Goal: Task Accomplishment & Management: Manage account settings

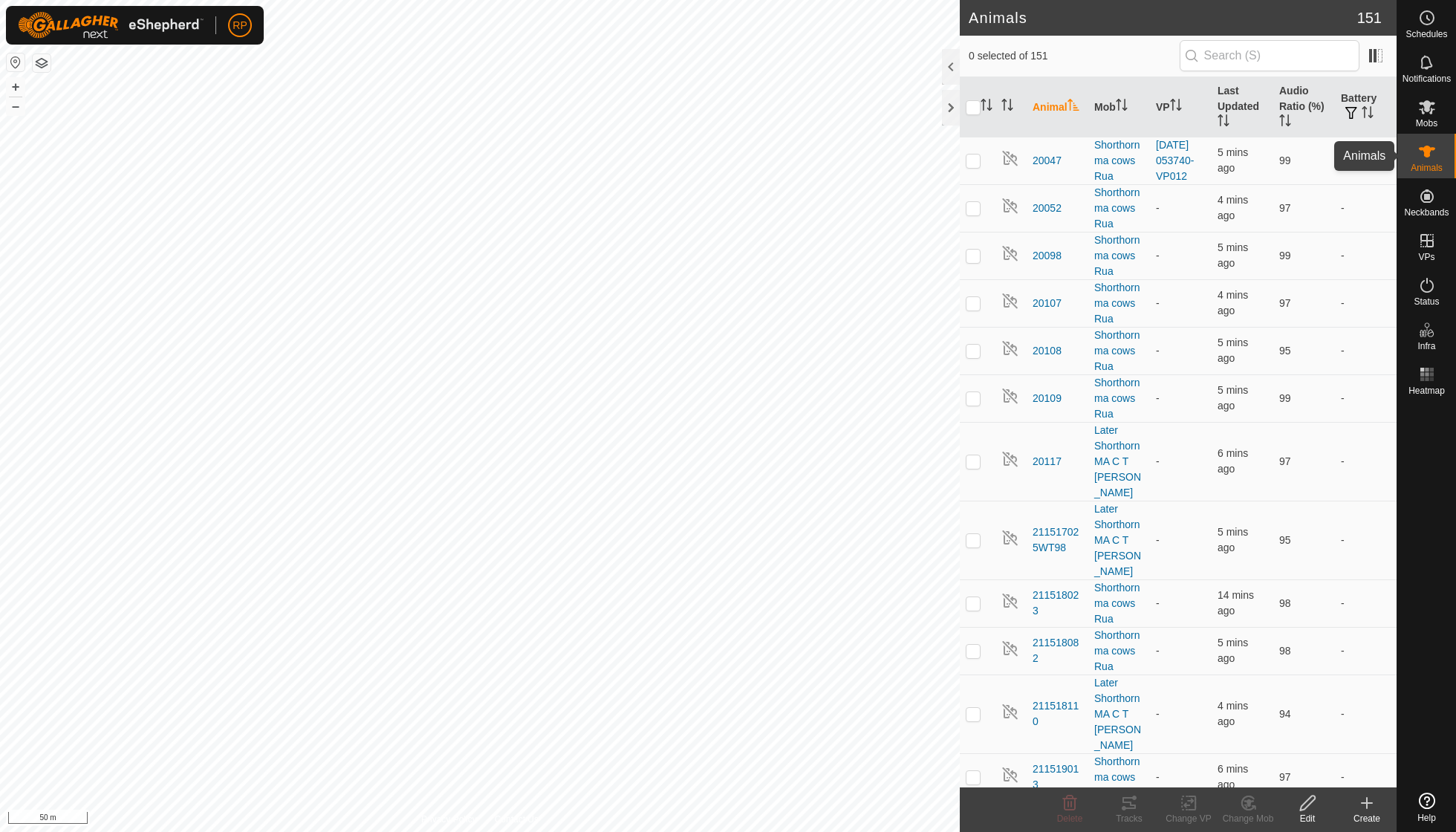
click at [1430, 153] on icon at bounding box center [1427, 152] width 16 height 12
click at [1431, 109] on icon at bounding box center [1427, 107] width 16 height 14
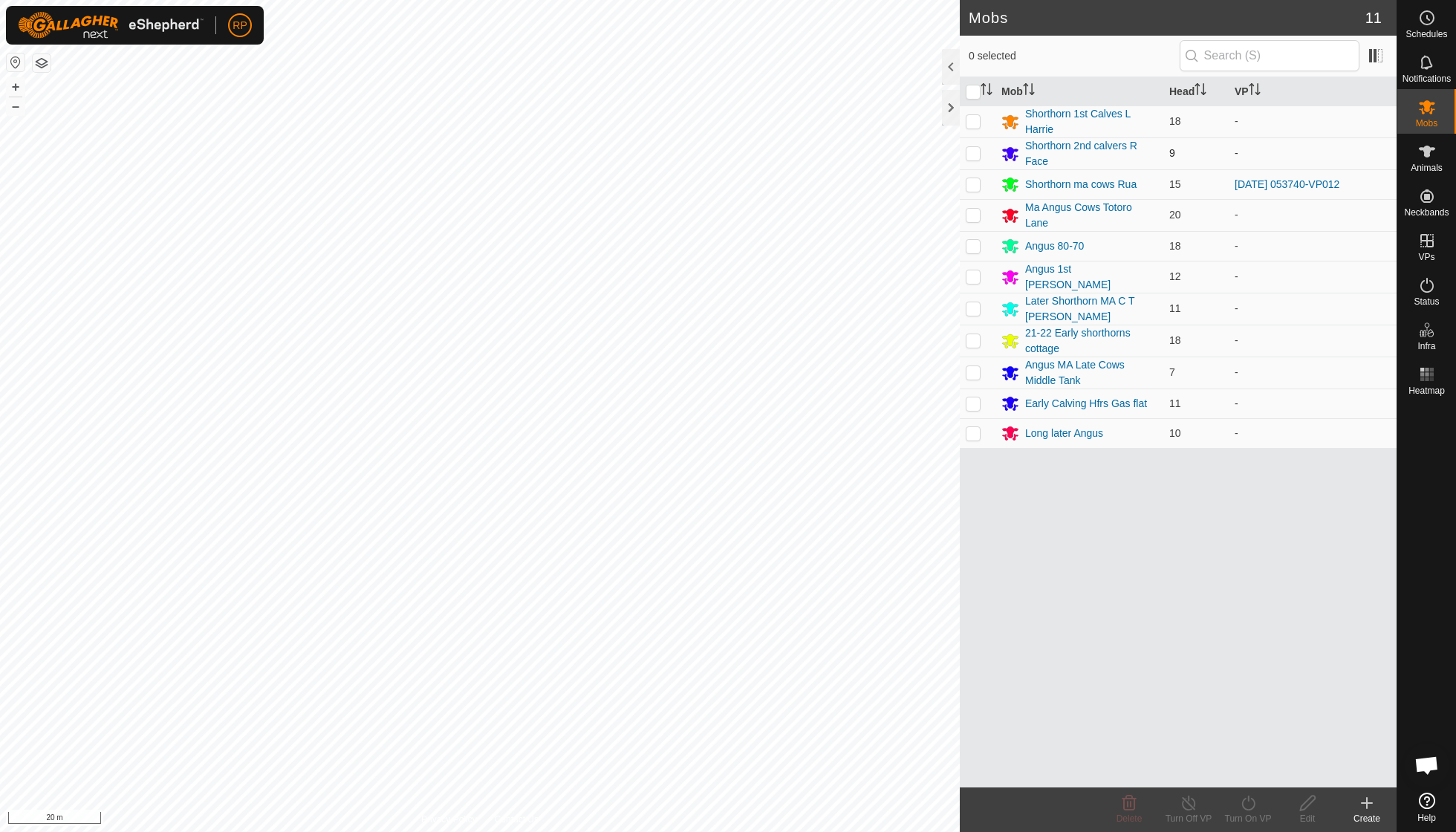
click at [973, 153] on p-checkbox at bounding box center [973, 153] width 15 height 12
checkbox input "true"
click at [1249, 806] on icon at bounding box center [1248, 803] width 19 height 18
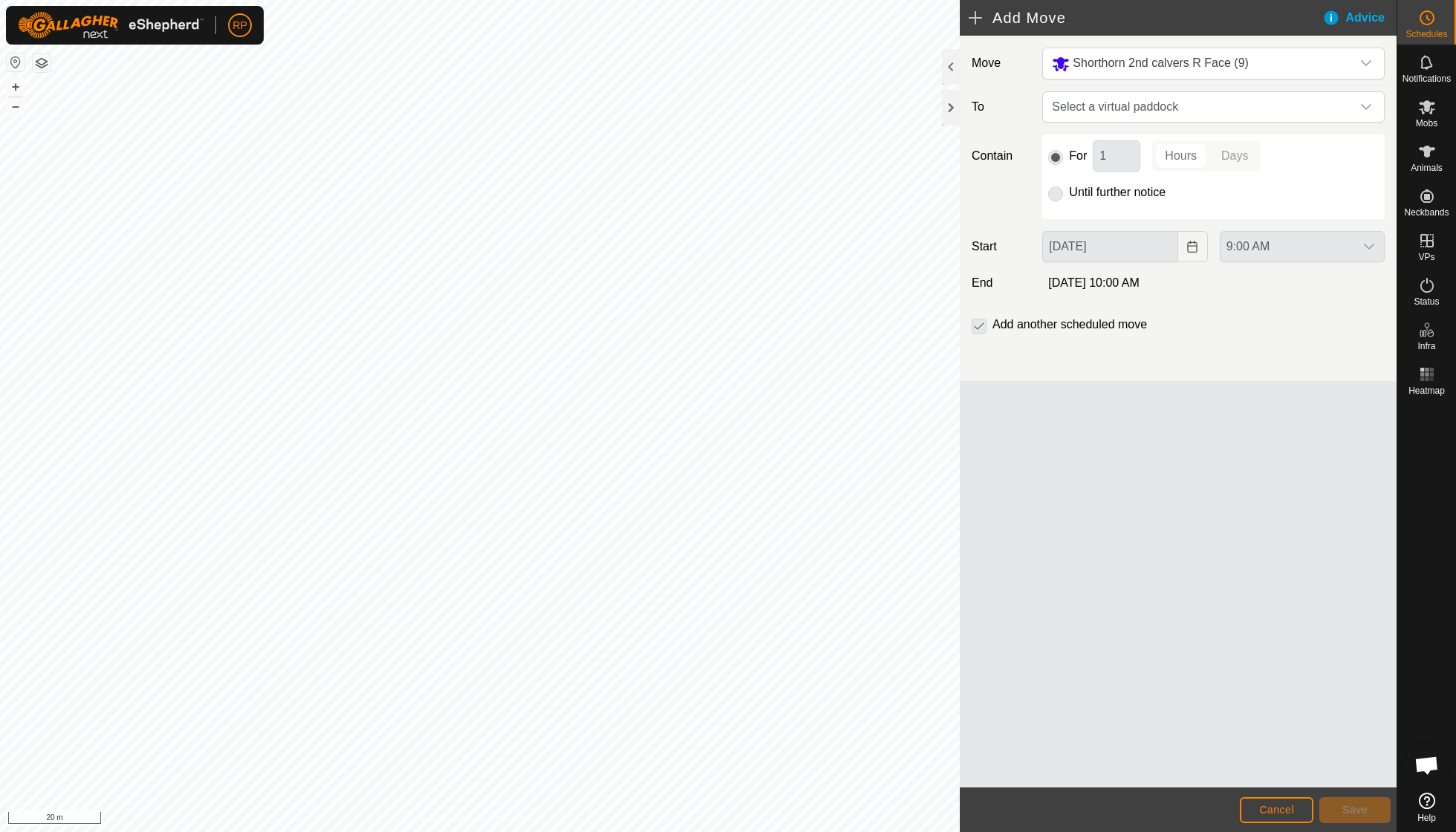
click at [976, 18] on h2 "Add Move" at bounding box center [1145, 18] width 354 height 18
click at [1362, 105] on icon "dropdown trigger" at bounding box center [1366, 107] width 12 height 12
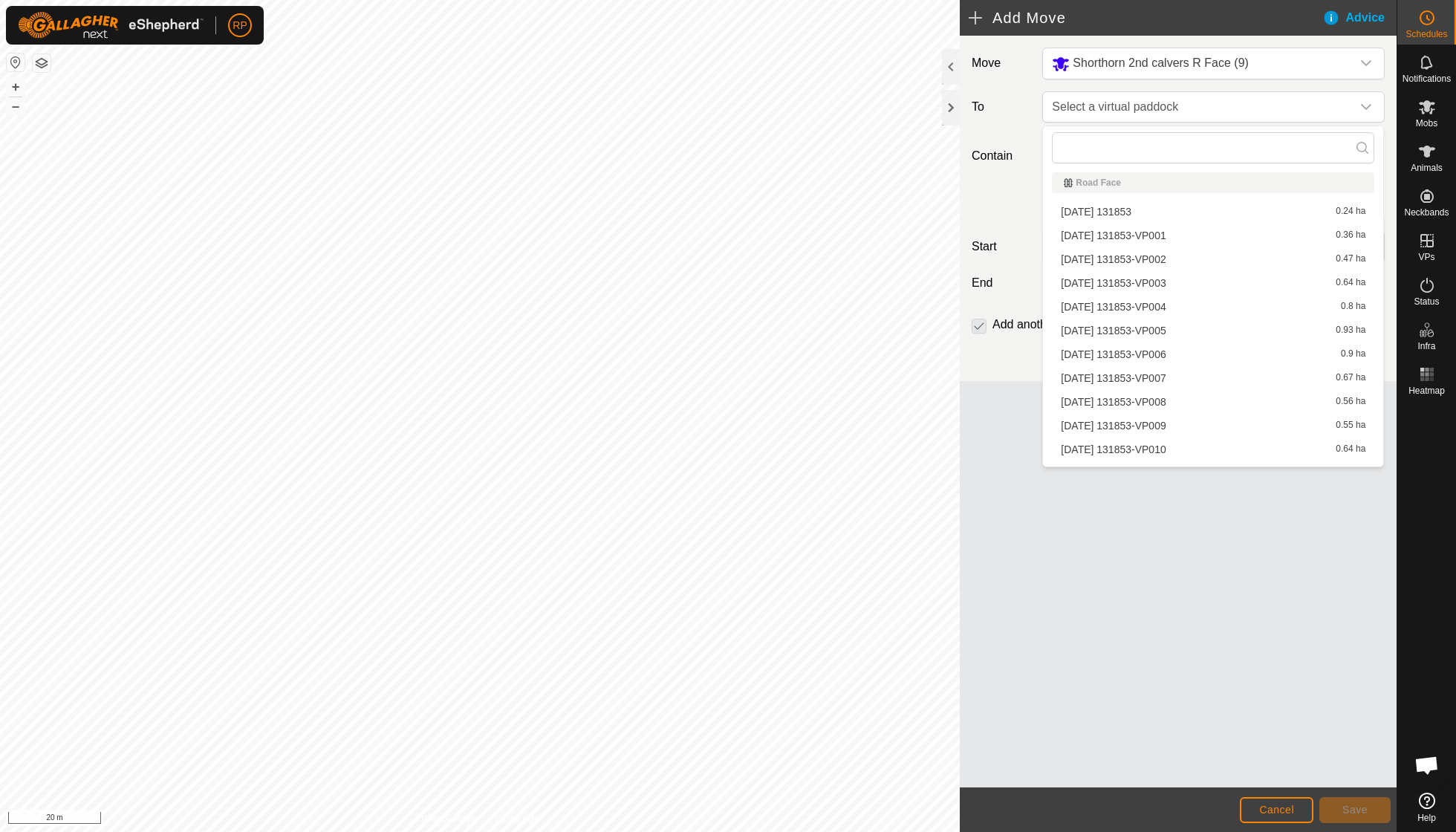
scroll to position [3286, 0]
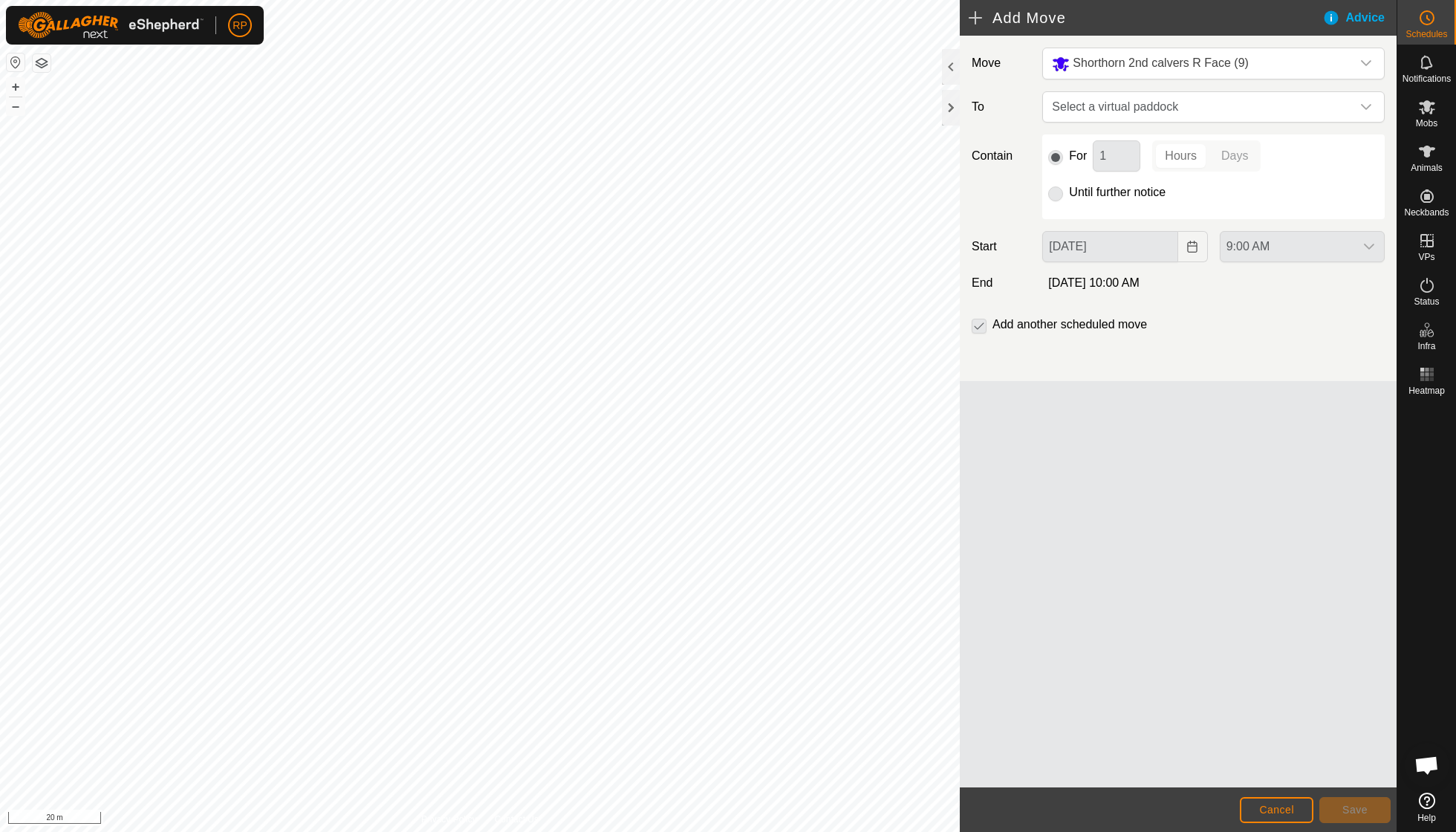
click at [485, 815] on div "Privacy Policy Contact Us SHANE61 2520794474 Long later Angus - + – ⇧ i 20 m" at bounding box center [479, 416] width 960 height 832
click at [1363, 108] on icon "dropdown trigger" at bounding box center [1366, 107] width 10 height 6
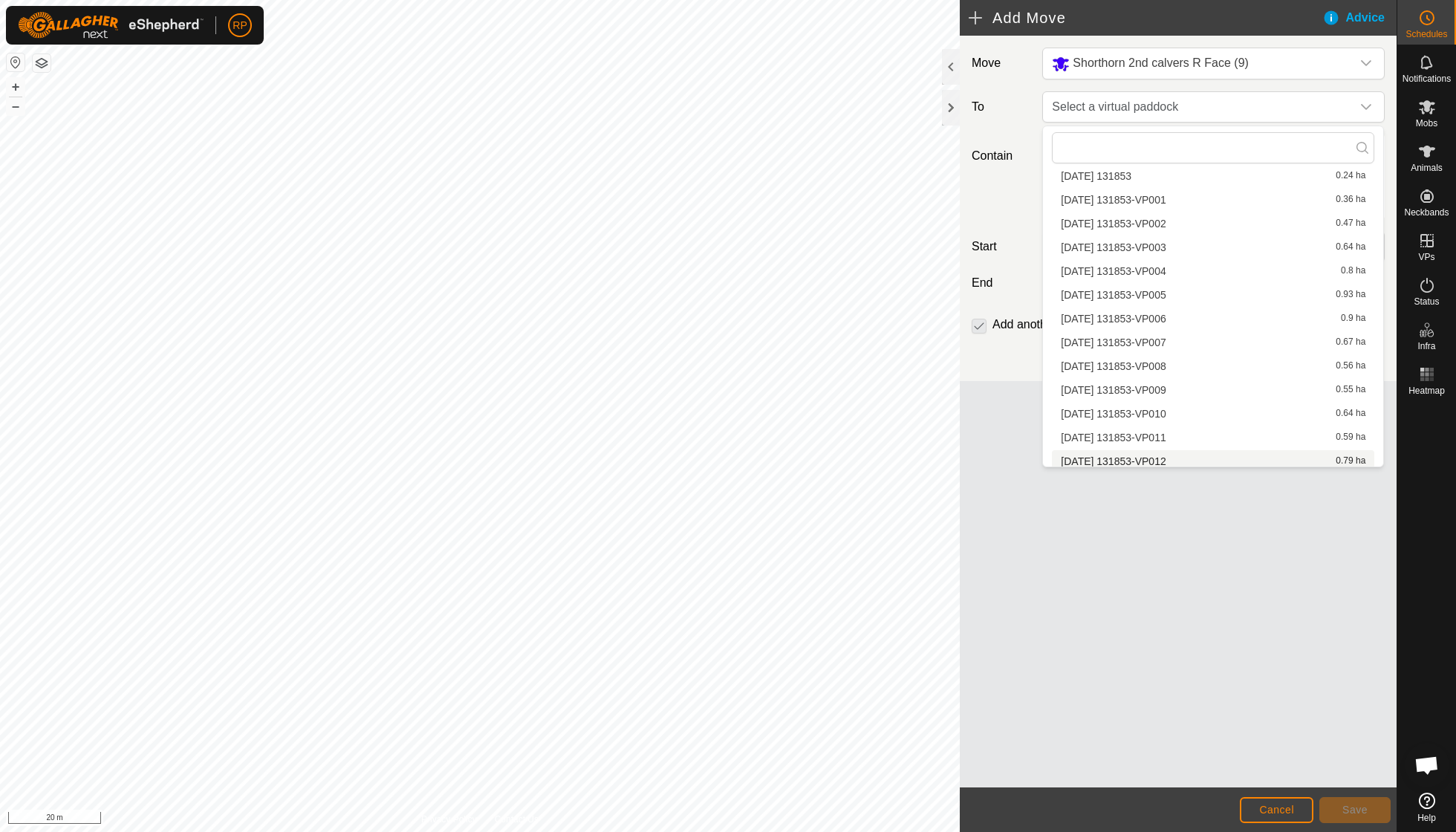
click at [1186, 450] on li "[DATE] 131853-VP012 0.79 ha" at bounding box center [1213, 461] width 323 height 22
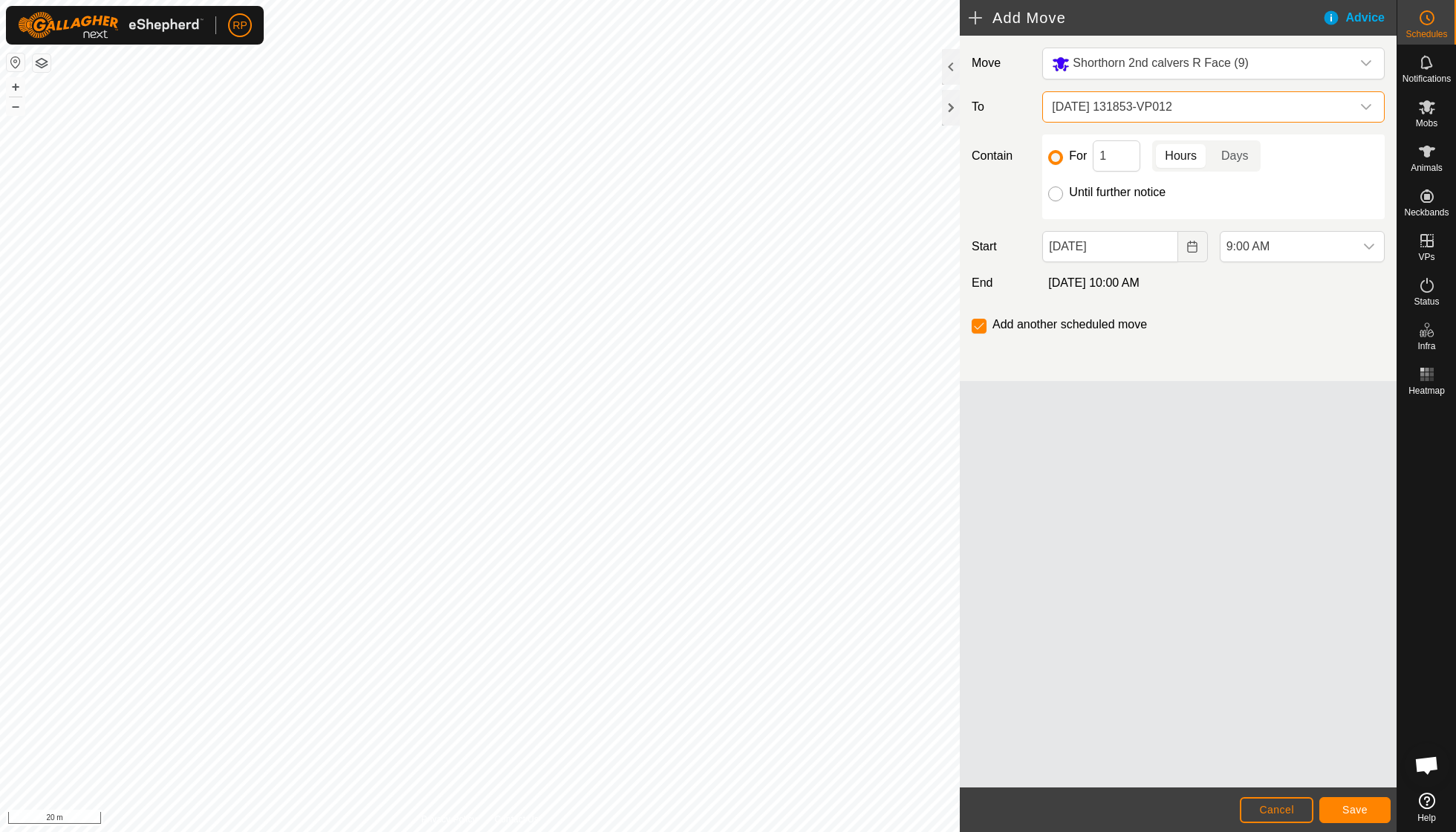
click at [1056, 193] on input "Until further notice" at bounding box center [1056, 194] width 15 height 15
radio input "true"
checkbox input "false"
click at [1371, 243] on icon "dropdown trigger" at bounding box center [1369, 247] width 12 height 12
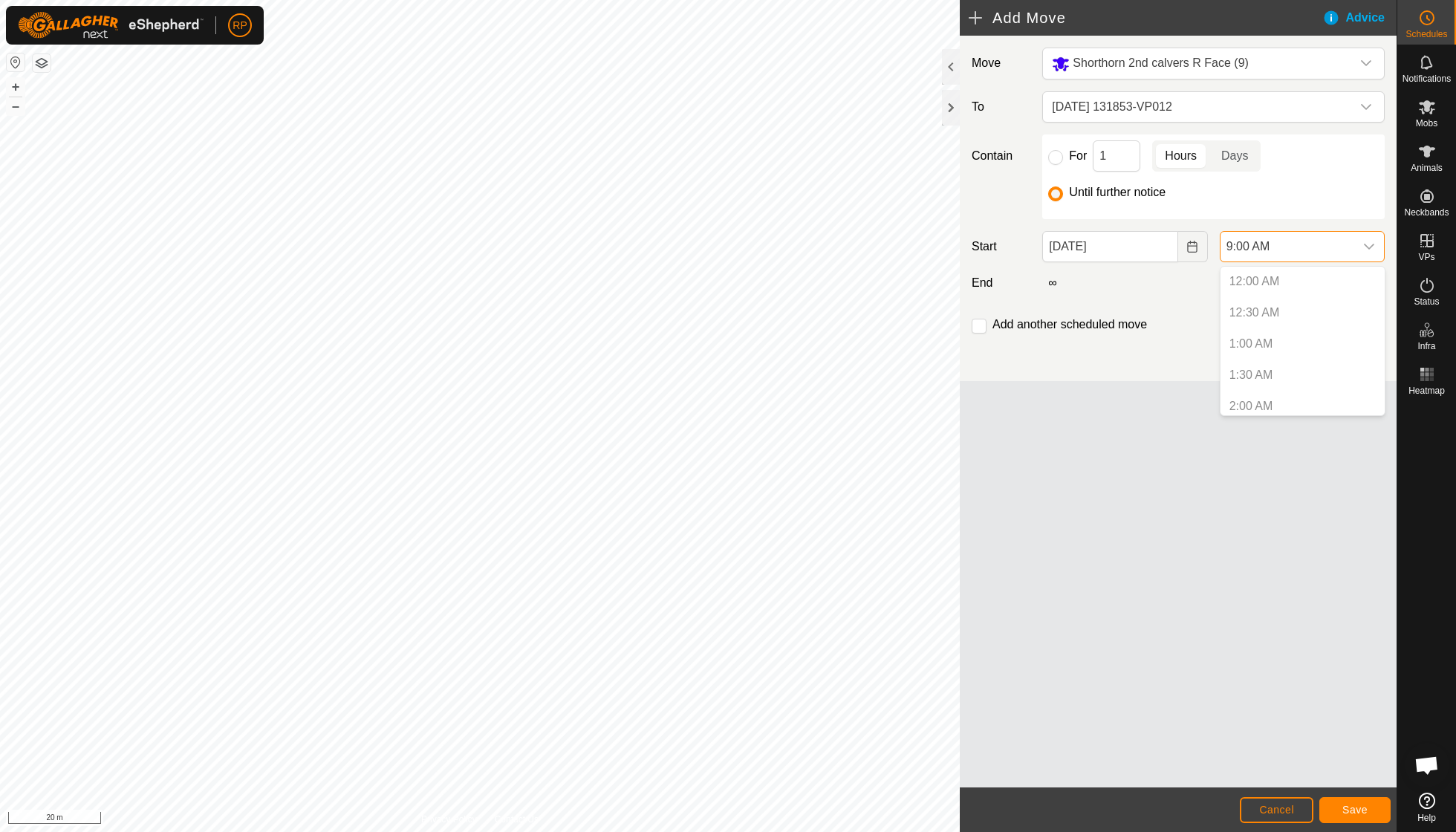
scroll to position [442, 0]
click at [1275, 369] on p-selectitem "8:30 AM" at bounding box center [1302, 370] width 164 height 30
click at [1357, 239] on div "dropdown trigger" at bounding box center [1369, 247] width 30 height 30
click at [1353, 813] on span "Save" at bounding box center [1355, 810] width 25 height 12
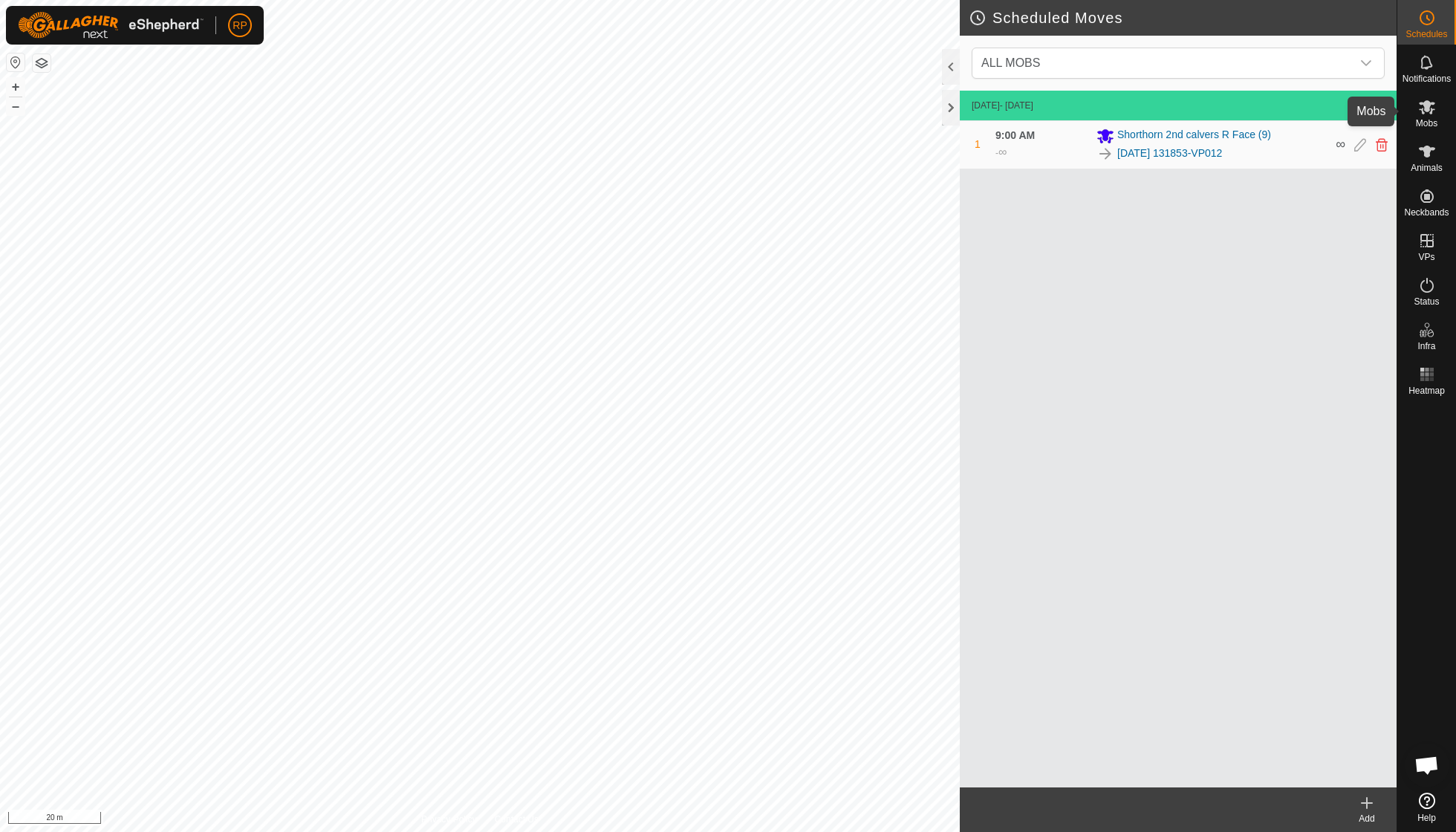
click at [1424, 109] on icon at bounding box center [1427, 107] width 18 height 18
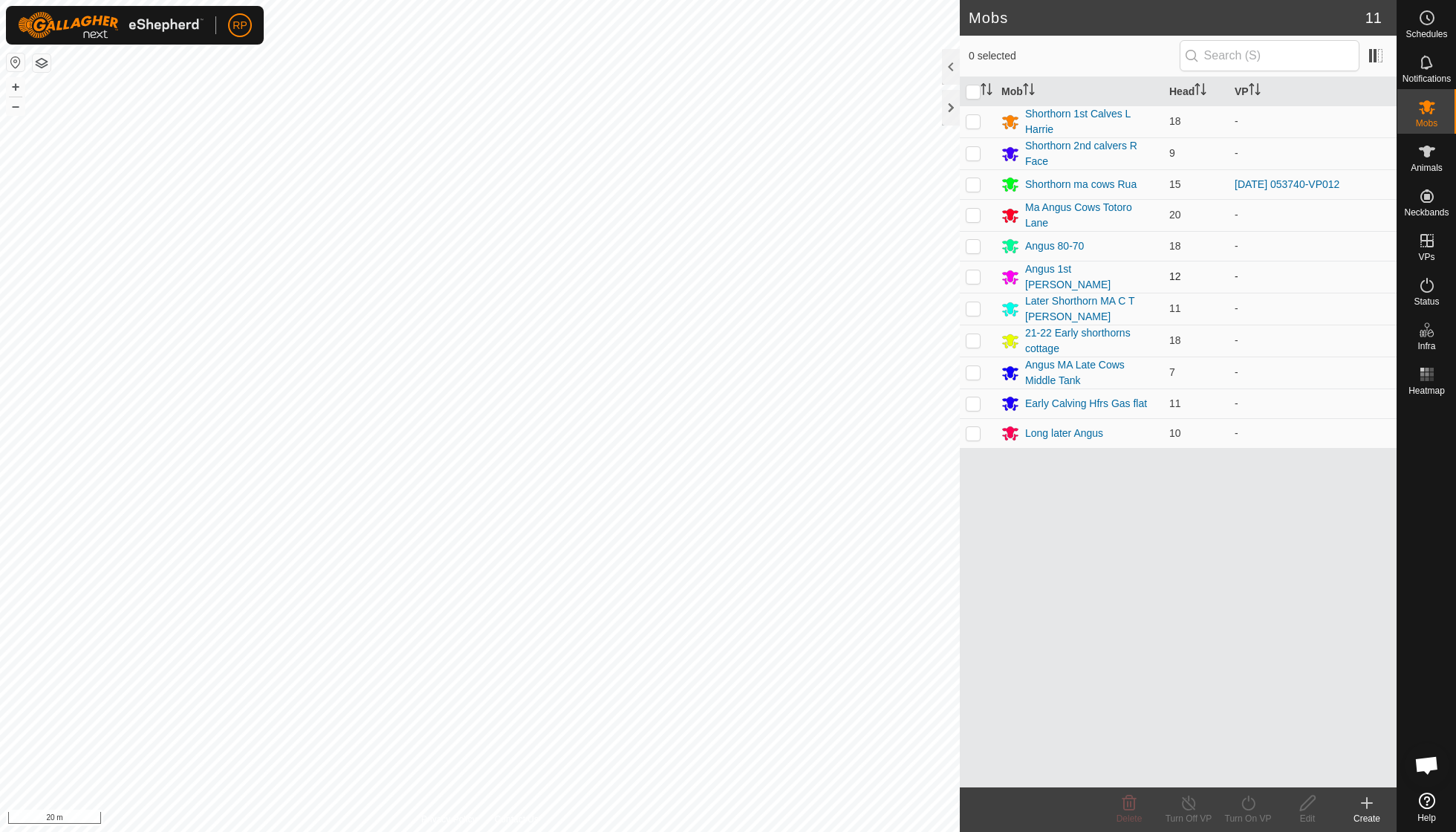
click at [974, 275] on p-checkbox at bounding box center [973, 277] width 15 height 12
checkbox input "true"
click at [1248, 804] on icon at bounding box center [1248, 803] width 19 height 18
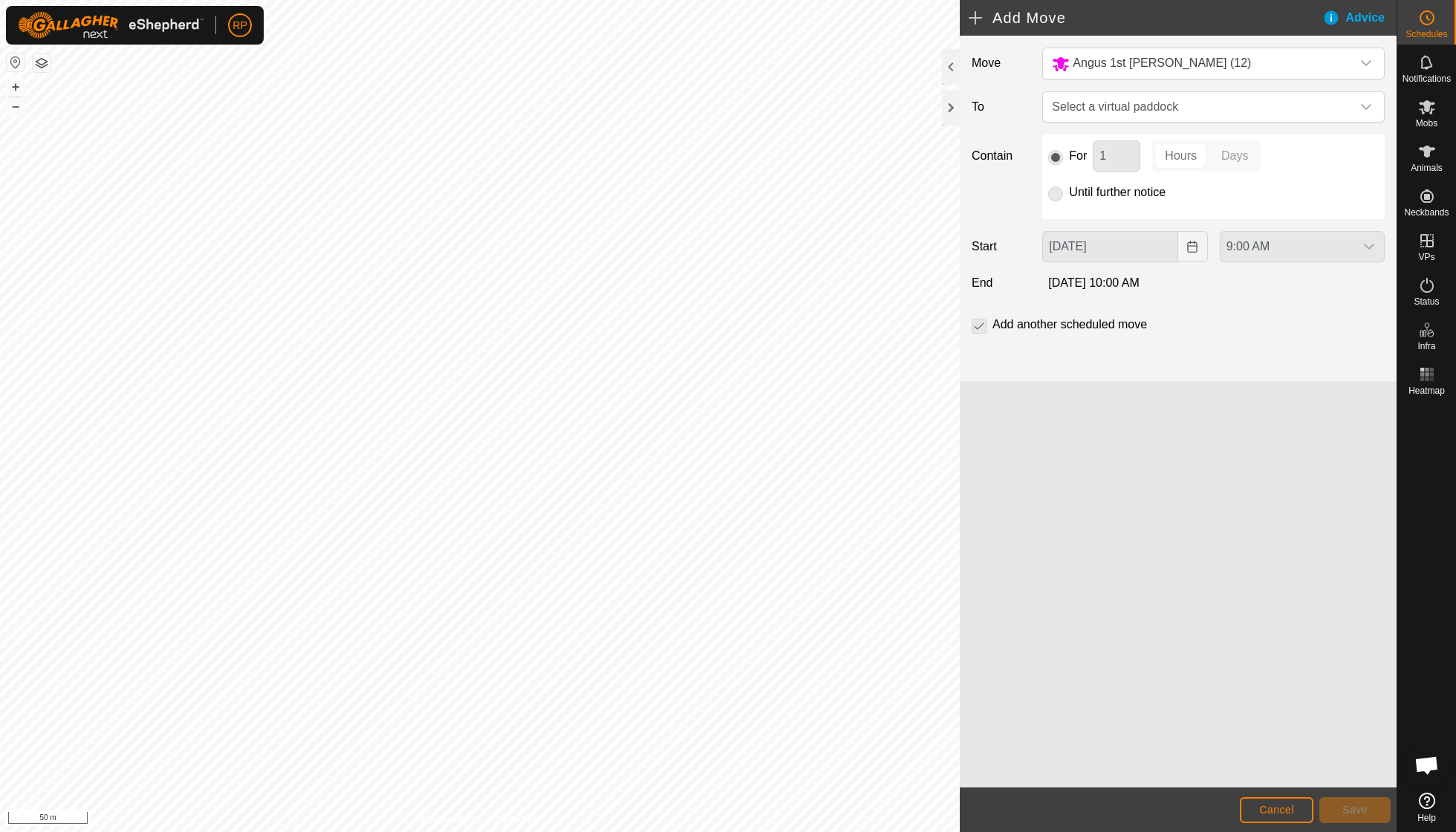
click at [1057, 200] on p-radiobutton at bounding box center [1056, 193] width 15 height 18
click at [1056, 195] on p-radiobutton at bounding box center [1056, 193] width 15 height 18
click at [1188, 100] on span "Select a virtual paddock" at bounding box center [1199, 107] width 306 height 30
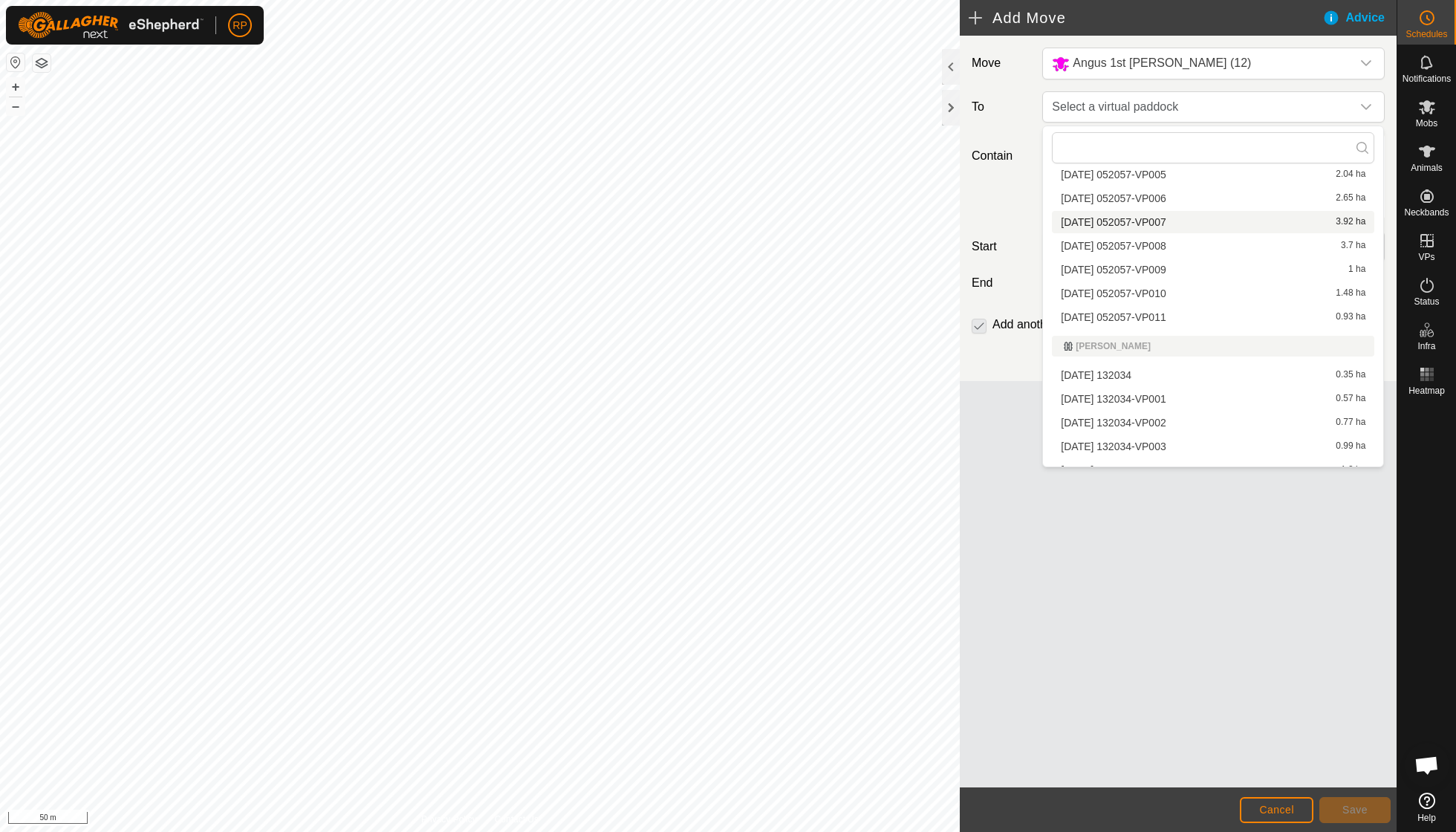
scroll to position [1821, 0]
click at [1135, 298] on li "[DATE] 052057-VP011 0.93 ha" at bounding box center [1213, 309] width 323 height 22
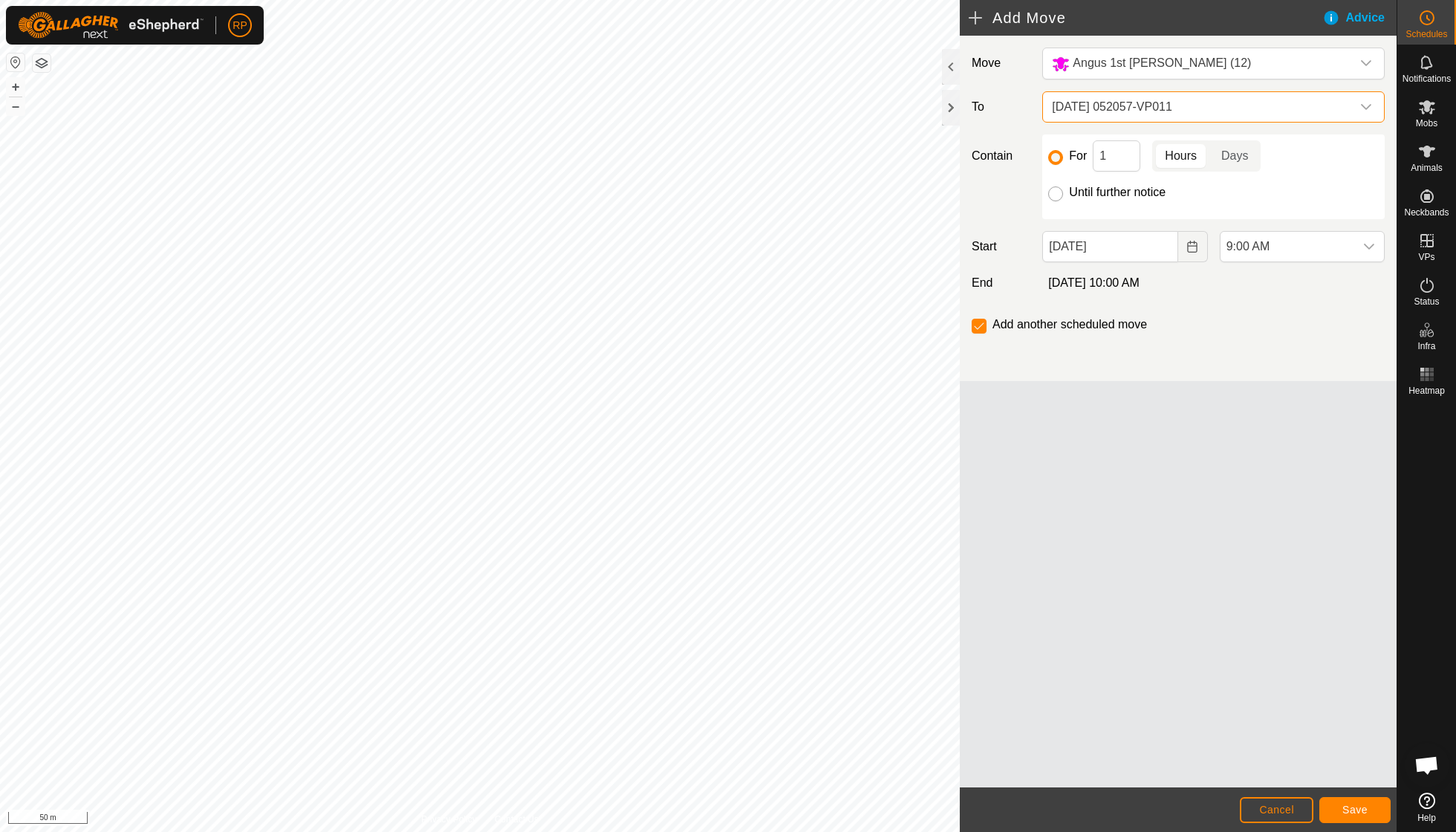
click at [1059, 192] on input "Until further notice" at bounding box center [1056, 194] width 15 height 15
radio input "true"
checkbox input "false"
click at [1357, 810] on span "Save" at bounding box center [1355, 810] width 25 height 12
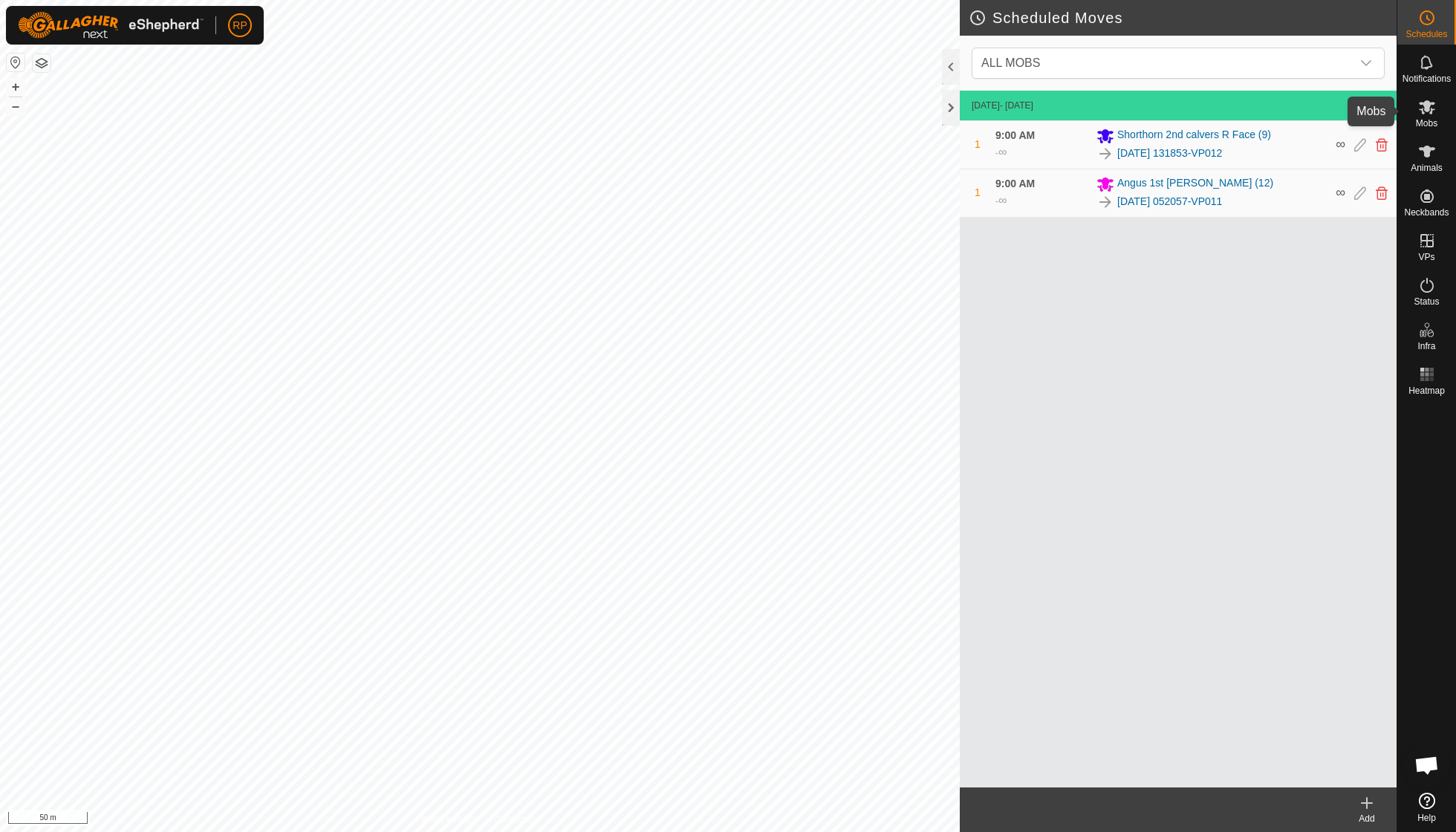
click at [1430, 113] on icon at bounding box center [1427, 107] width 16 height 14
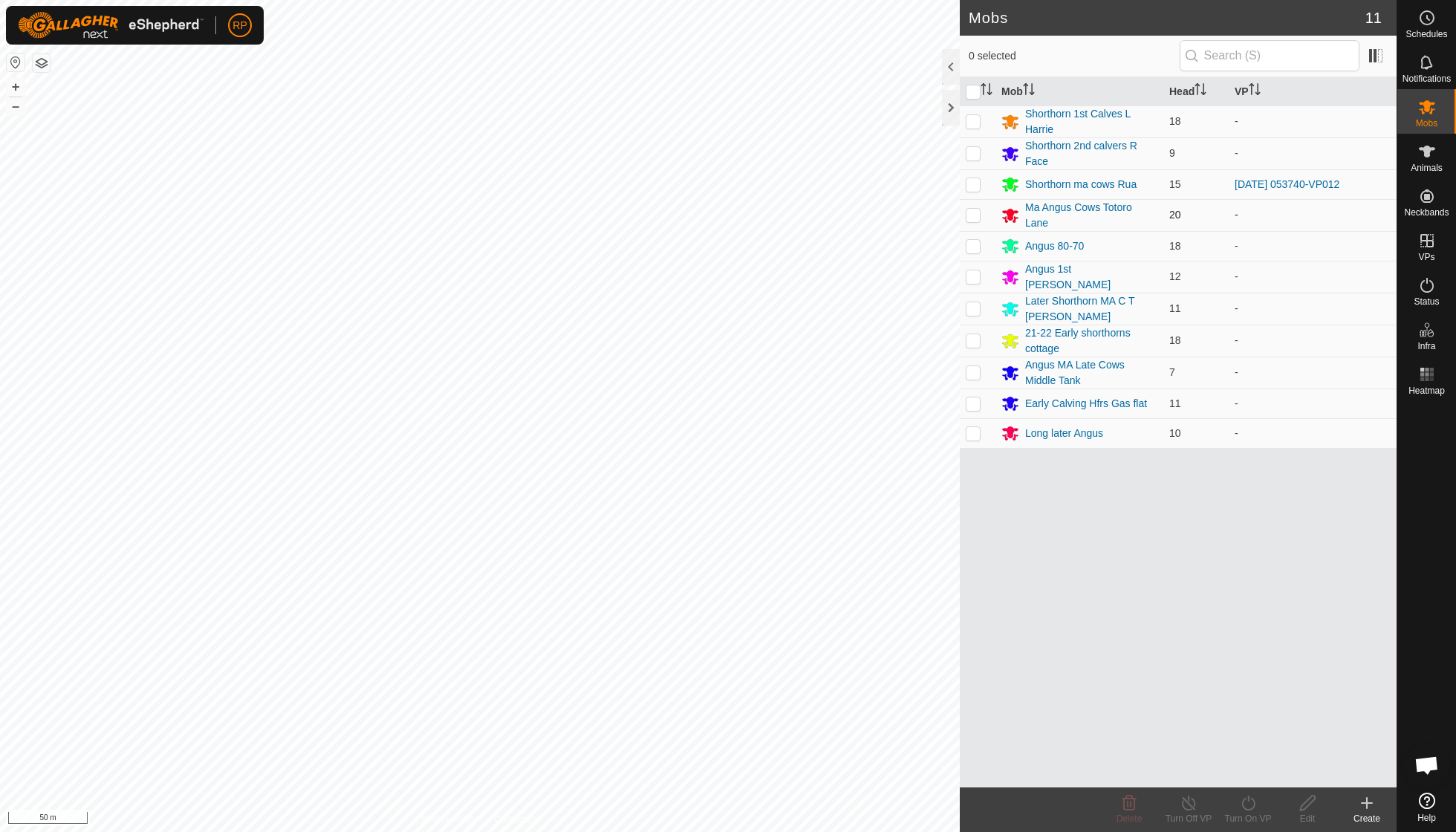
click at [975, 211] on p-checkbox at bounding box center [973, 215] width 15 height 12
checkbox input "true"
click at [1244, 806] on icon at bounding box center [1248, 803] width 19 height 18
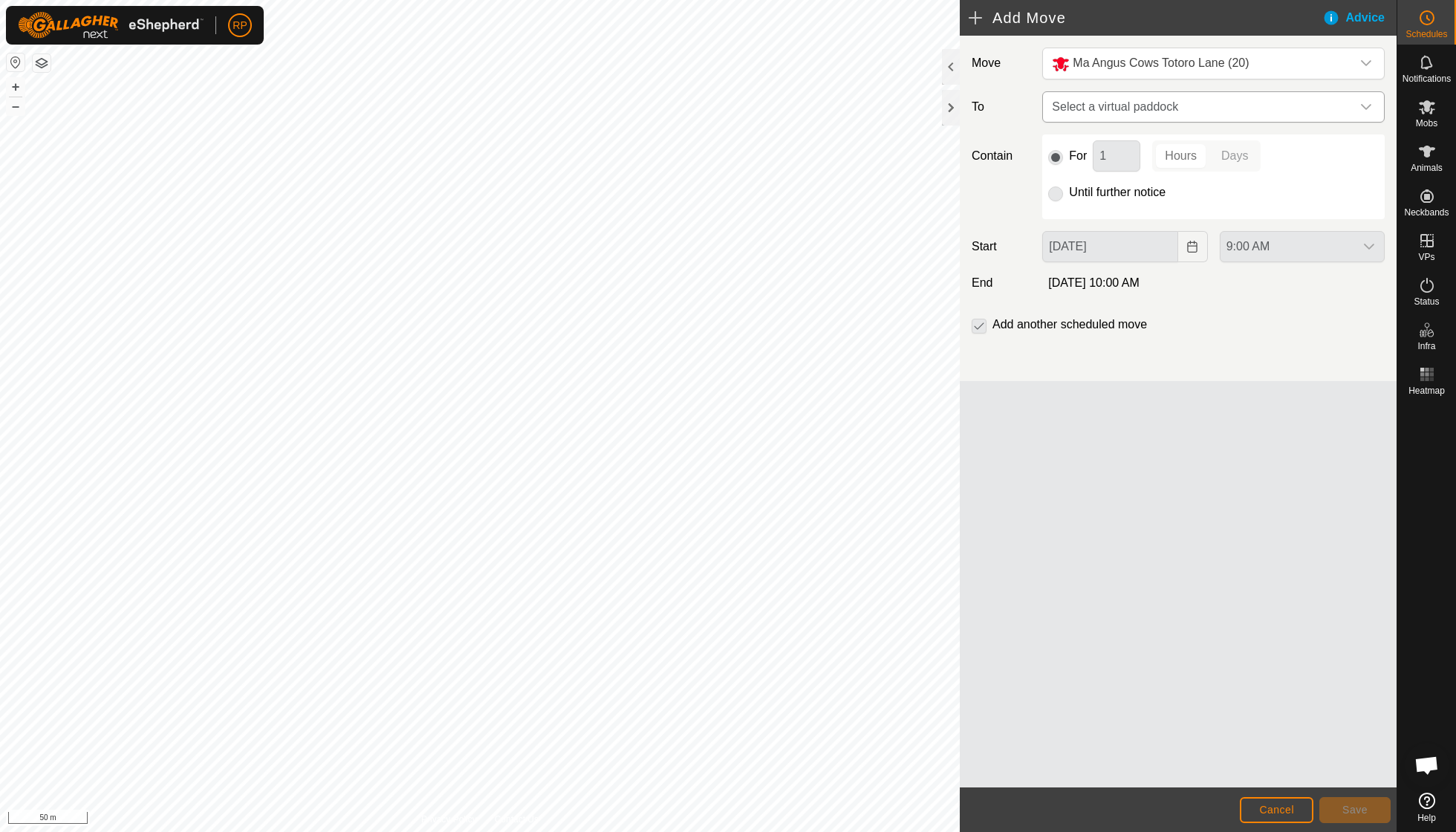
click at [1368, 112] on icon "dropdown trigger" at bounding box center [1366, 107] width 12 height 12
click at [1369, 105] on icon "dropdown trigger" at bounding box center [1366, 107] width 12 height 12
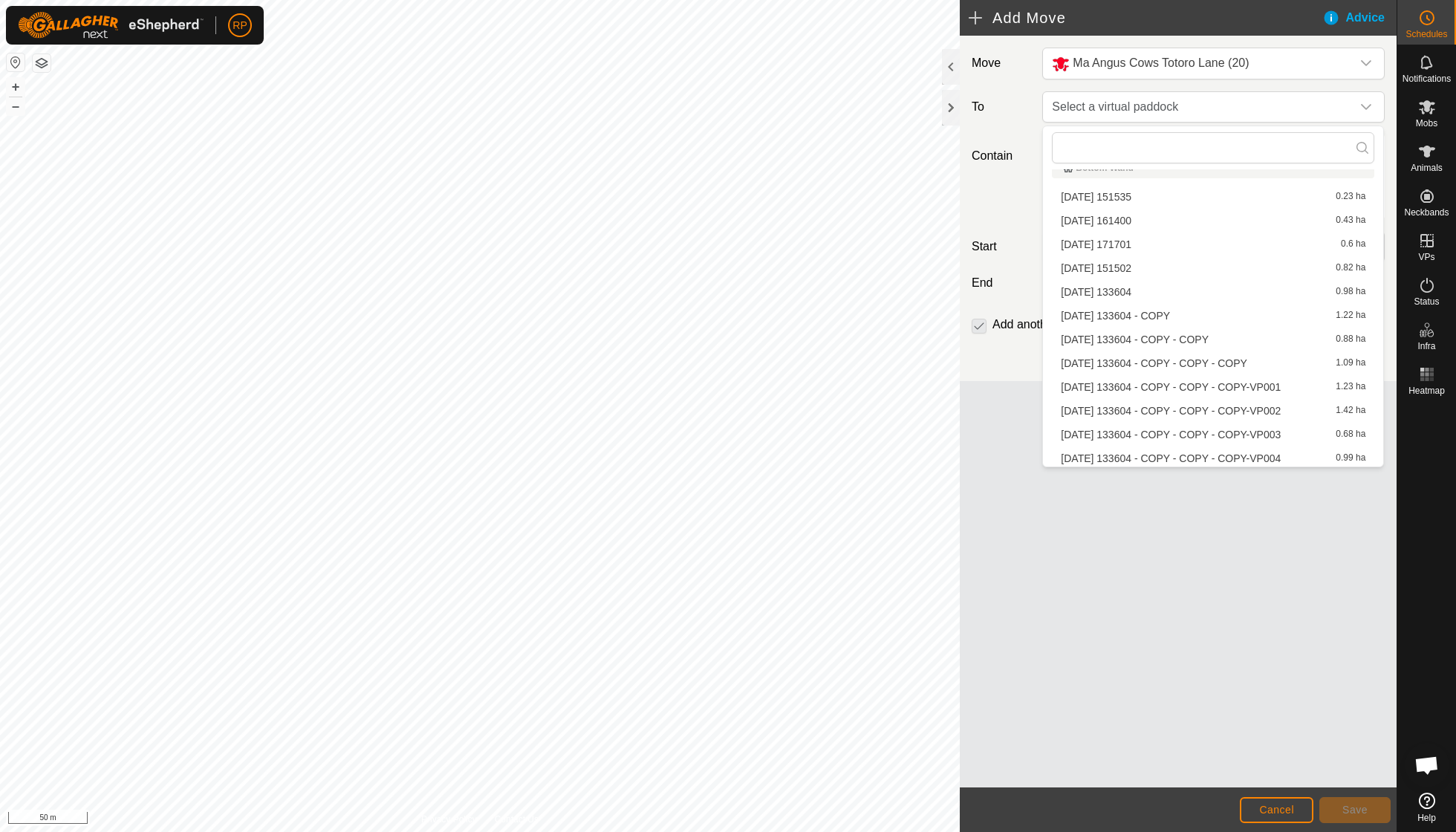
scroll to position [916, 0]
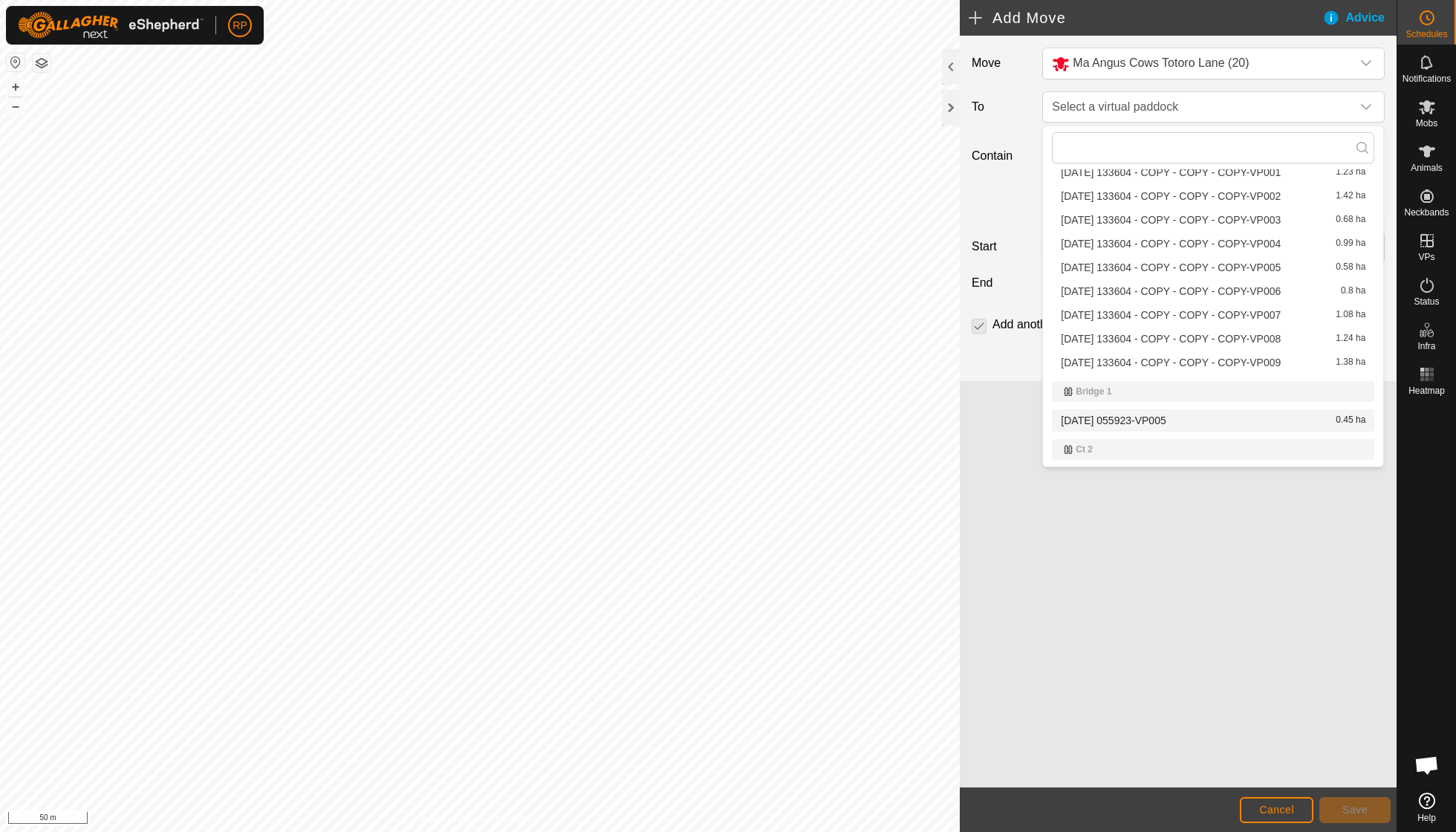
click at [1154, 416] on span "[DATE] 055923-VP005" at bounding box center [1113, 420] width 105 height 10
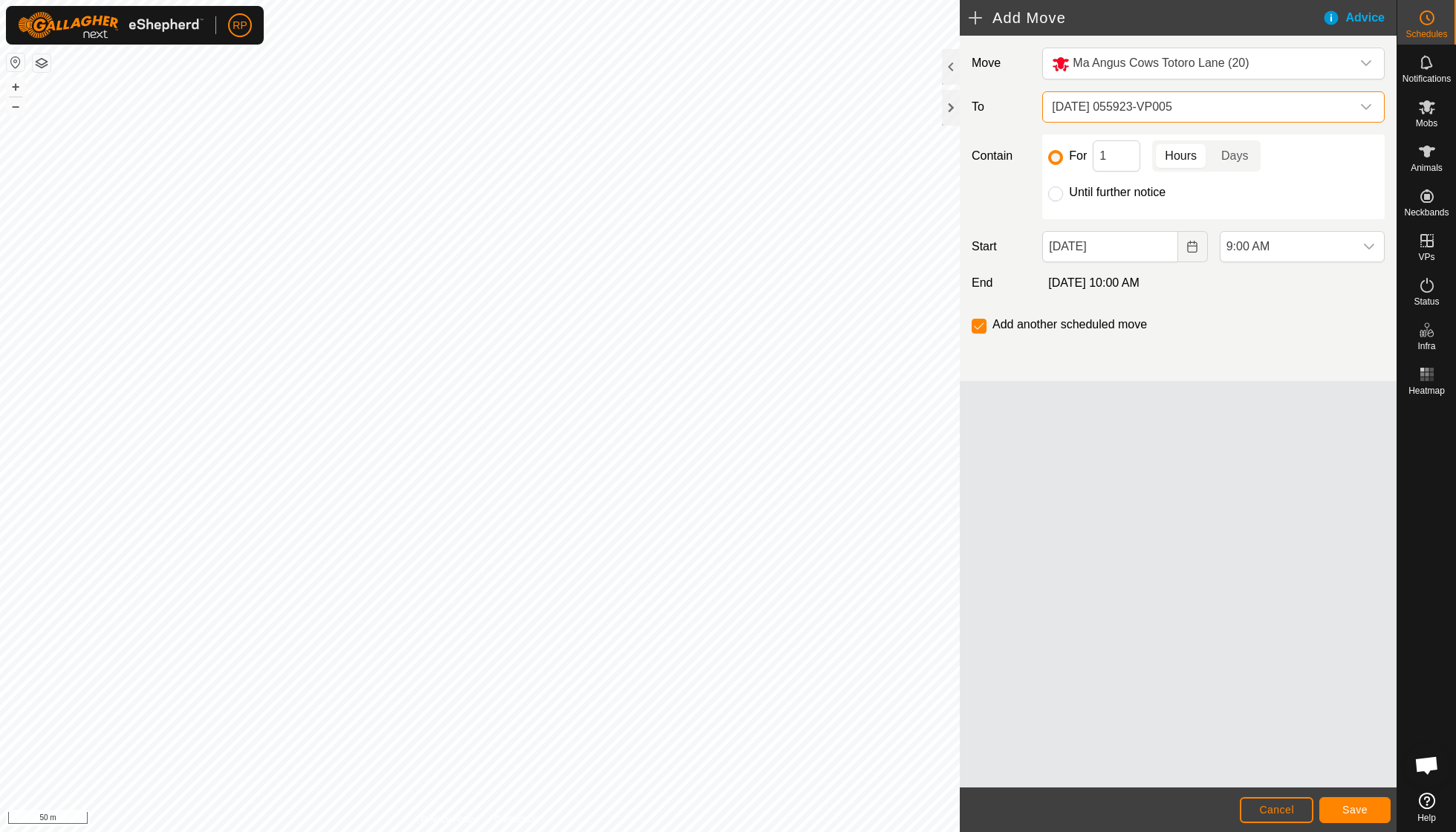
scroll to position [1056, 0]
click at [1050, 192] on input "Until further notice" at bounding box center [1056, 194] width 15 height 15
radio input "true"
checkbox input "false"
click at [1361, 810] on span "Save" at bounding box center [1355, 810] width 25 height 12
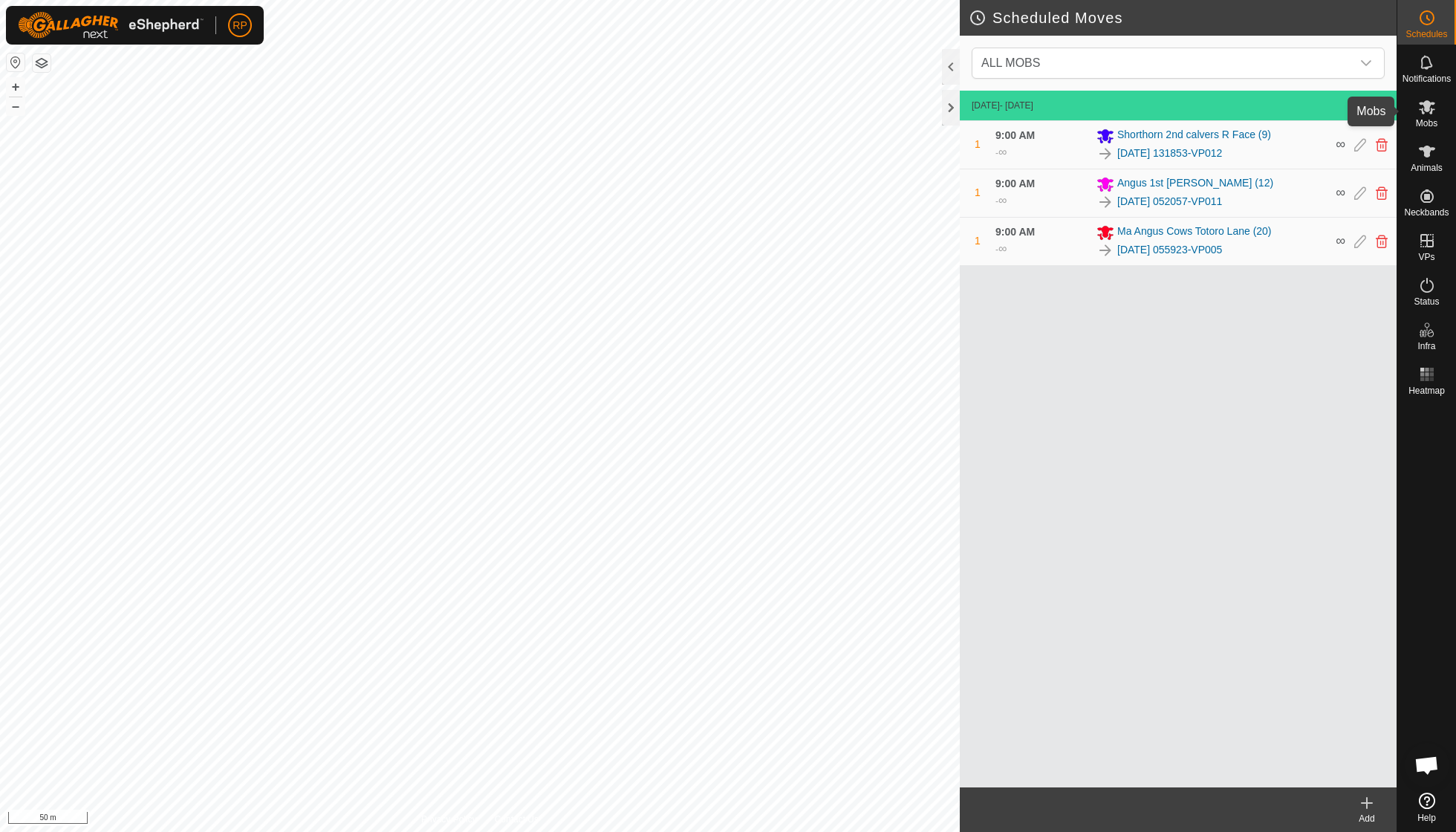
click at [1428, 114] on icon at bounding box center [1427, 107] width 18 height 18
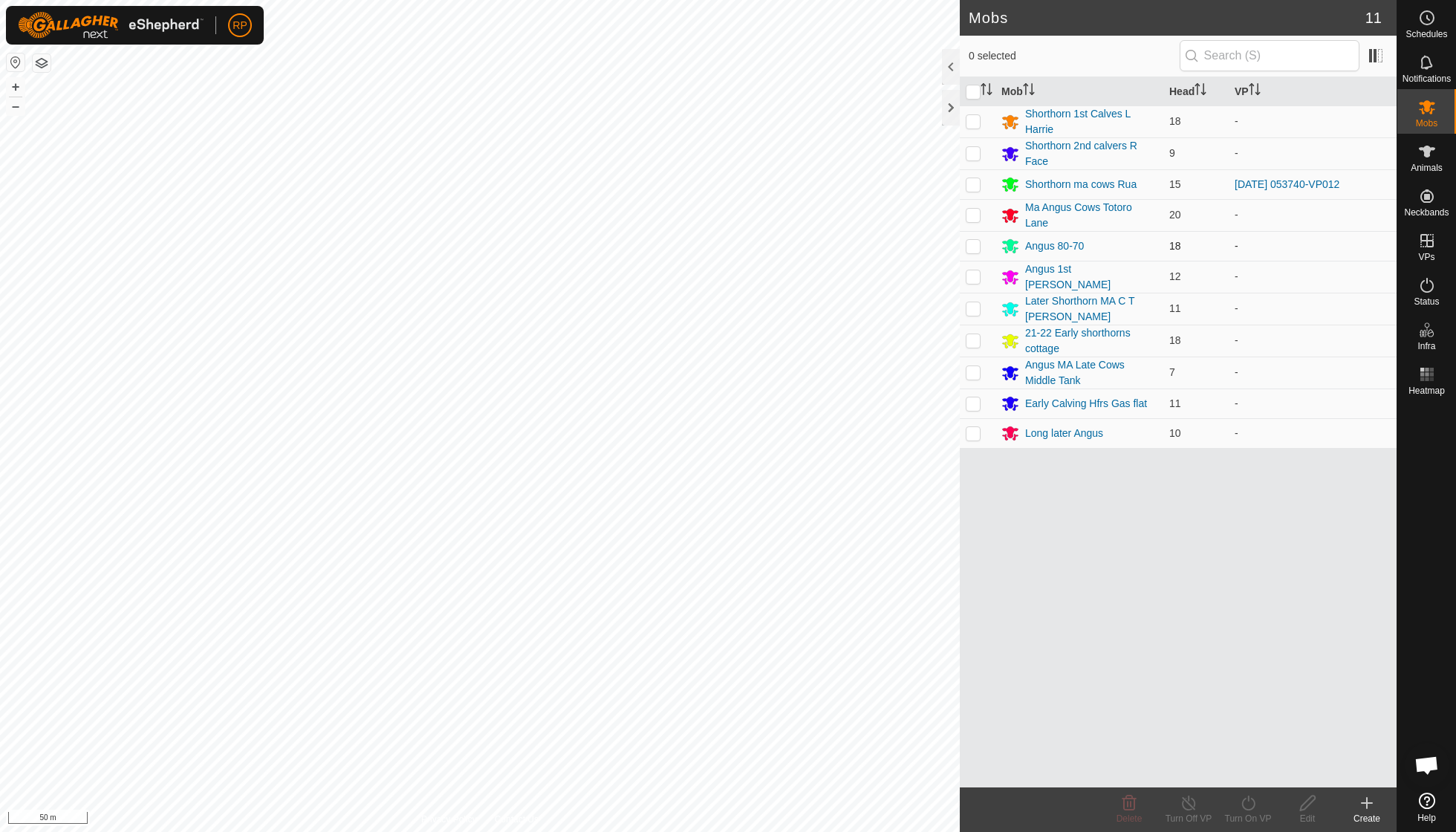
click at [975, 244] on p-checkbox at bounding box center [973, 246] width 15 height 12
checkbox input "true"
click at [1252, 809] on icon at bounding box center [1247, 803] width 13 height 15
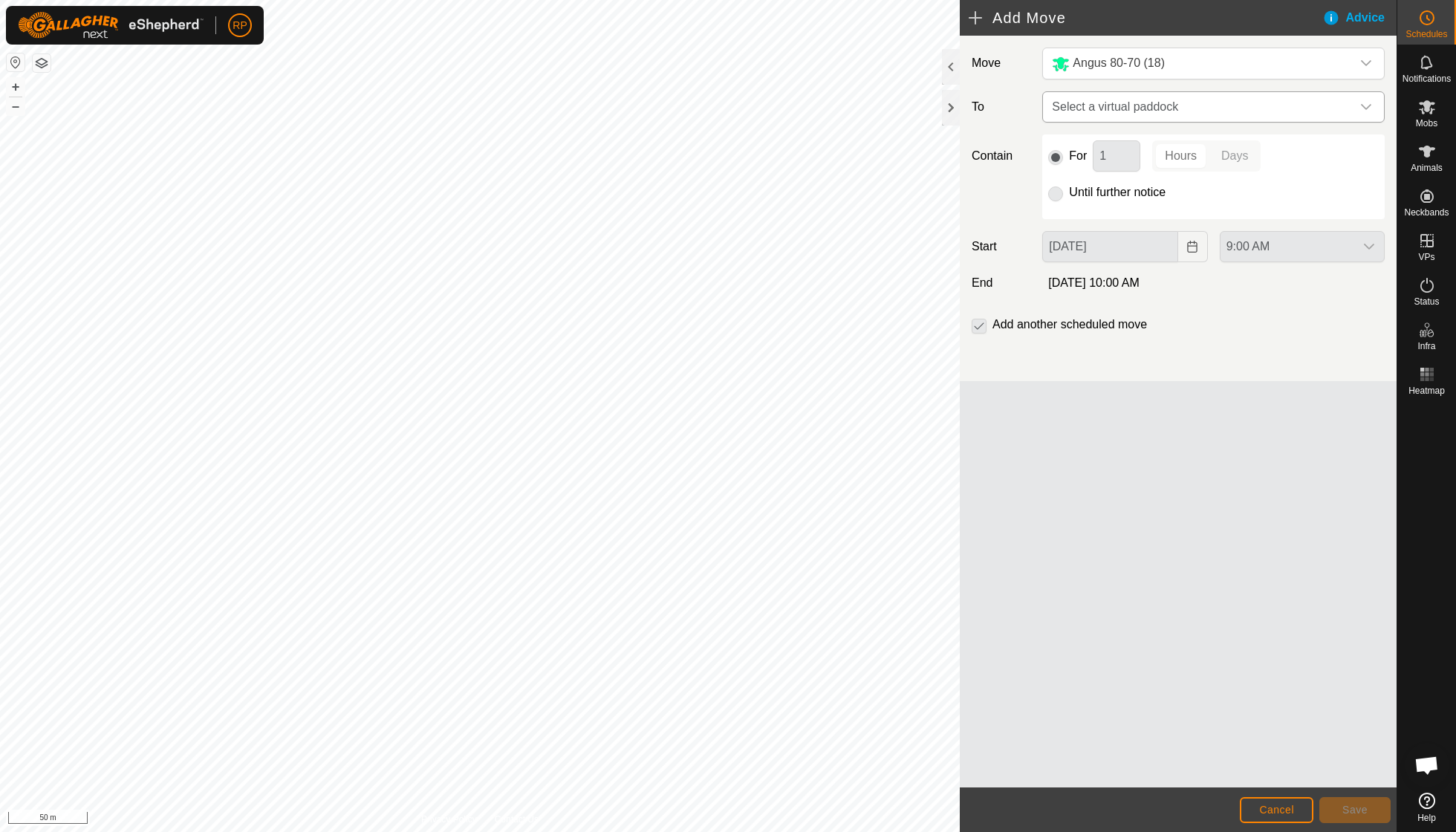
click at [1371, 107] on icon "dropdown trigger" at bounding box center [1366, 107] width 12 height 12
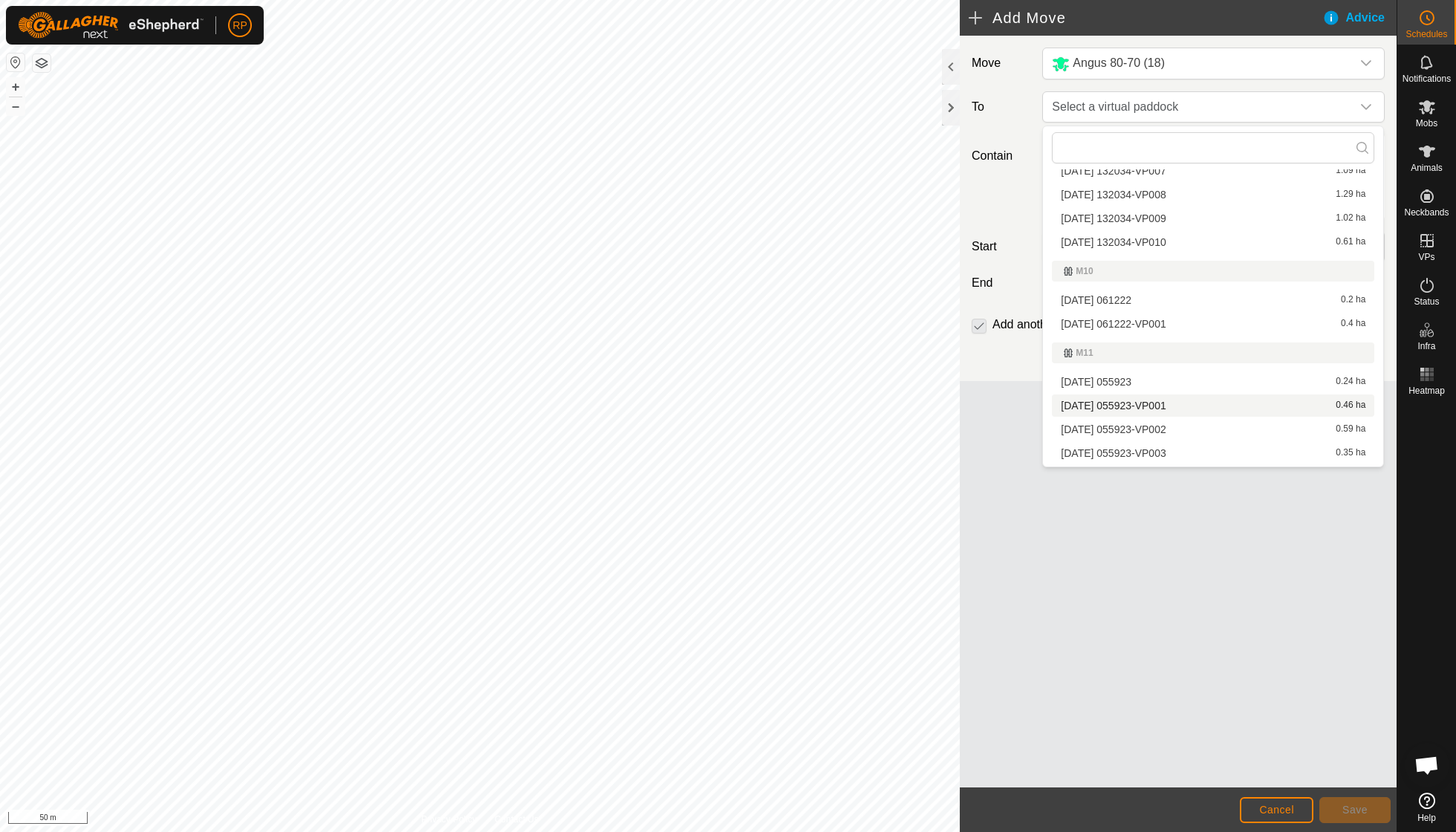
scroll to position [2179, 0]
click at [1124, 316] on li "[DATE] 061222-VP001 0.4 ha" at bounding box center [1213, 327] width 323 height 22
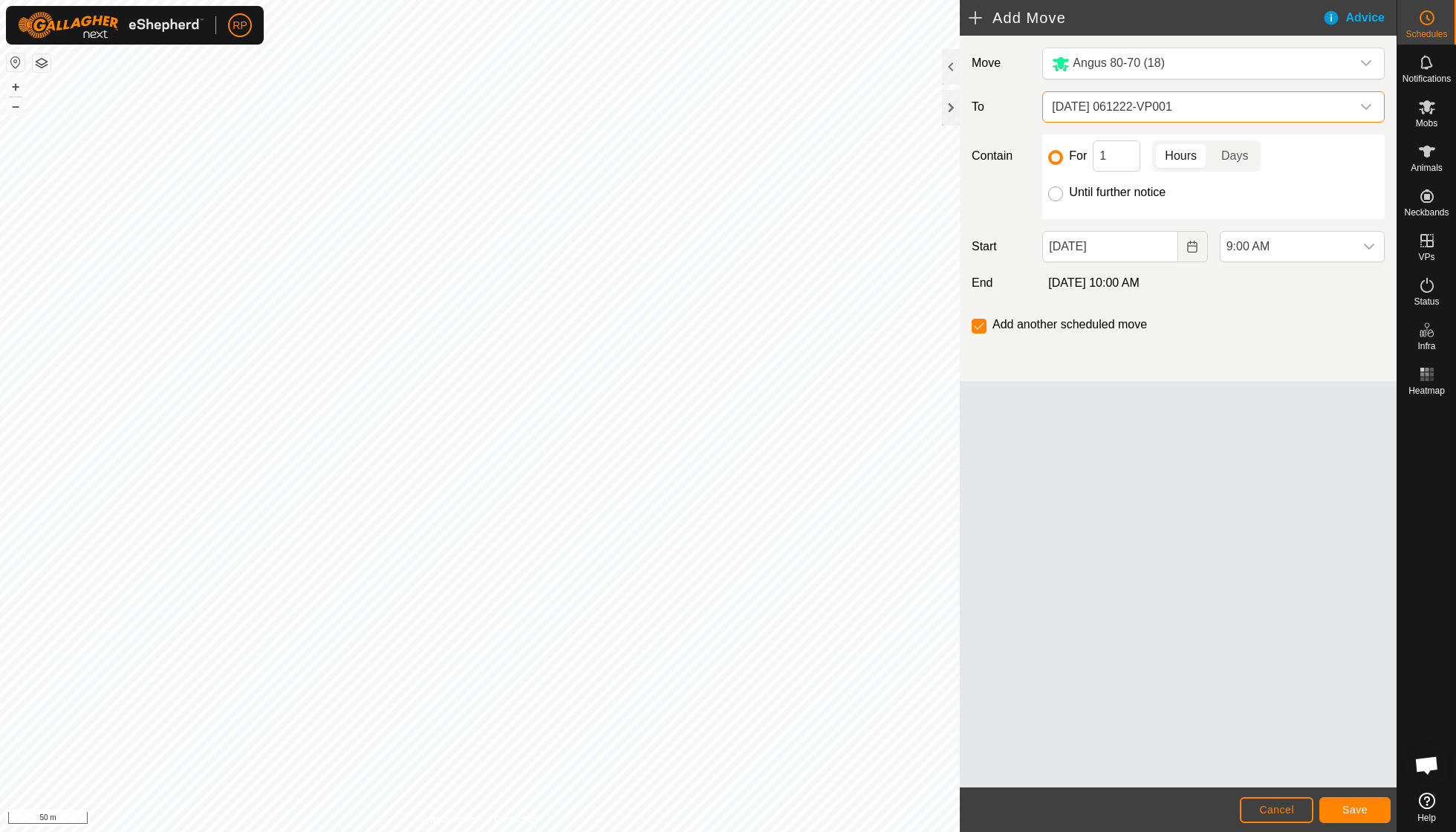
click at [1056, 196] on input "Until further notice" at bounding box center [1056, 194] width 15 height 15
radio input "true"
checkbox input "false"
click at [1370, 814] on button "Save" at bounding box center [1354, 810] width 71 height 26
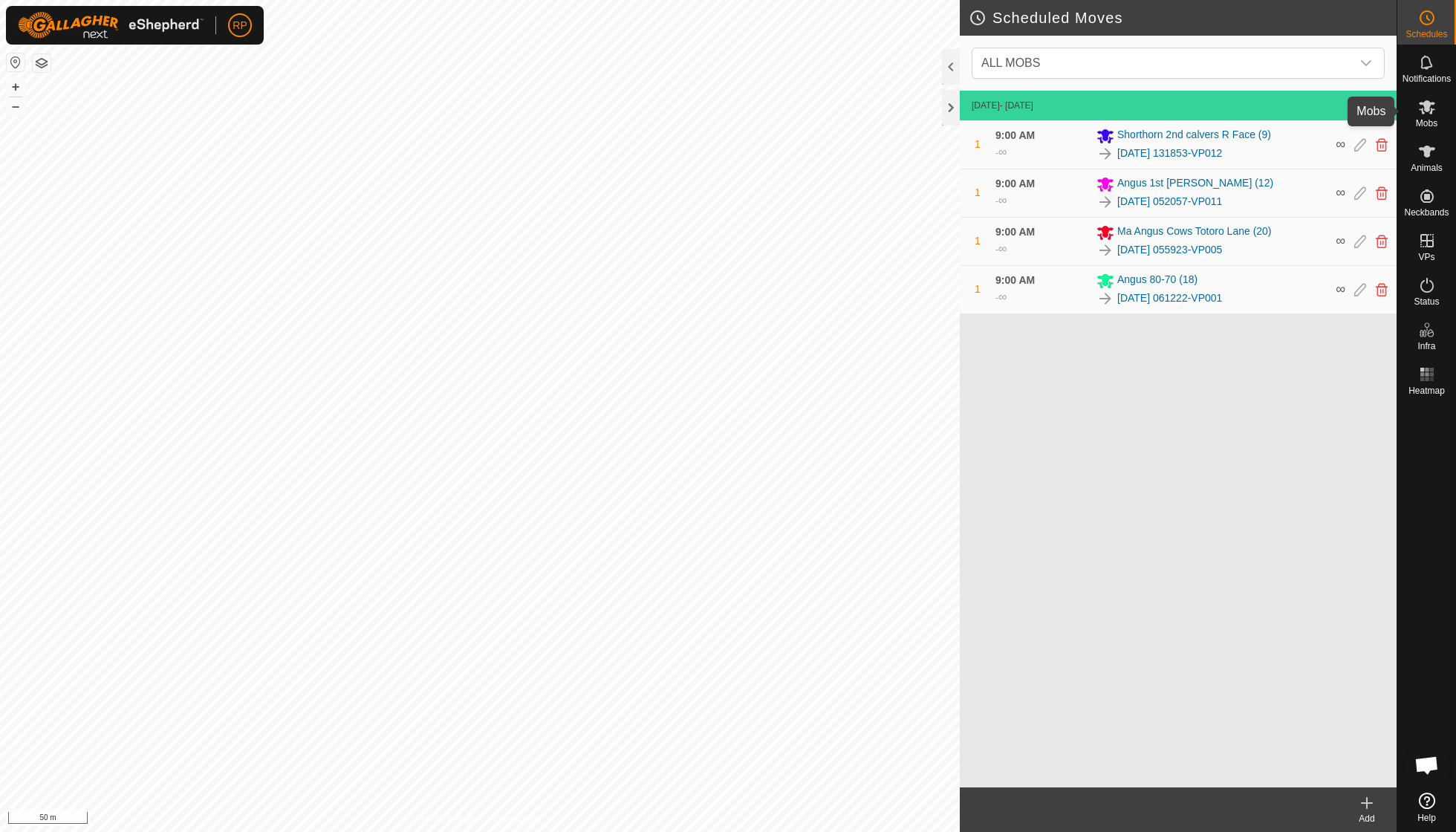
click at [1421, 114] on icon at bounding box center [1427, 107] width 18 height 18
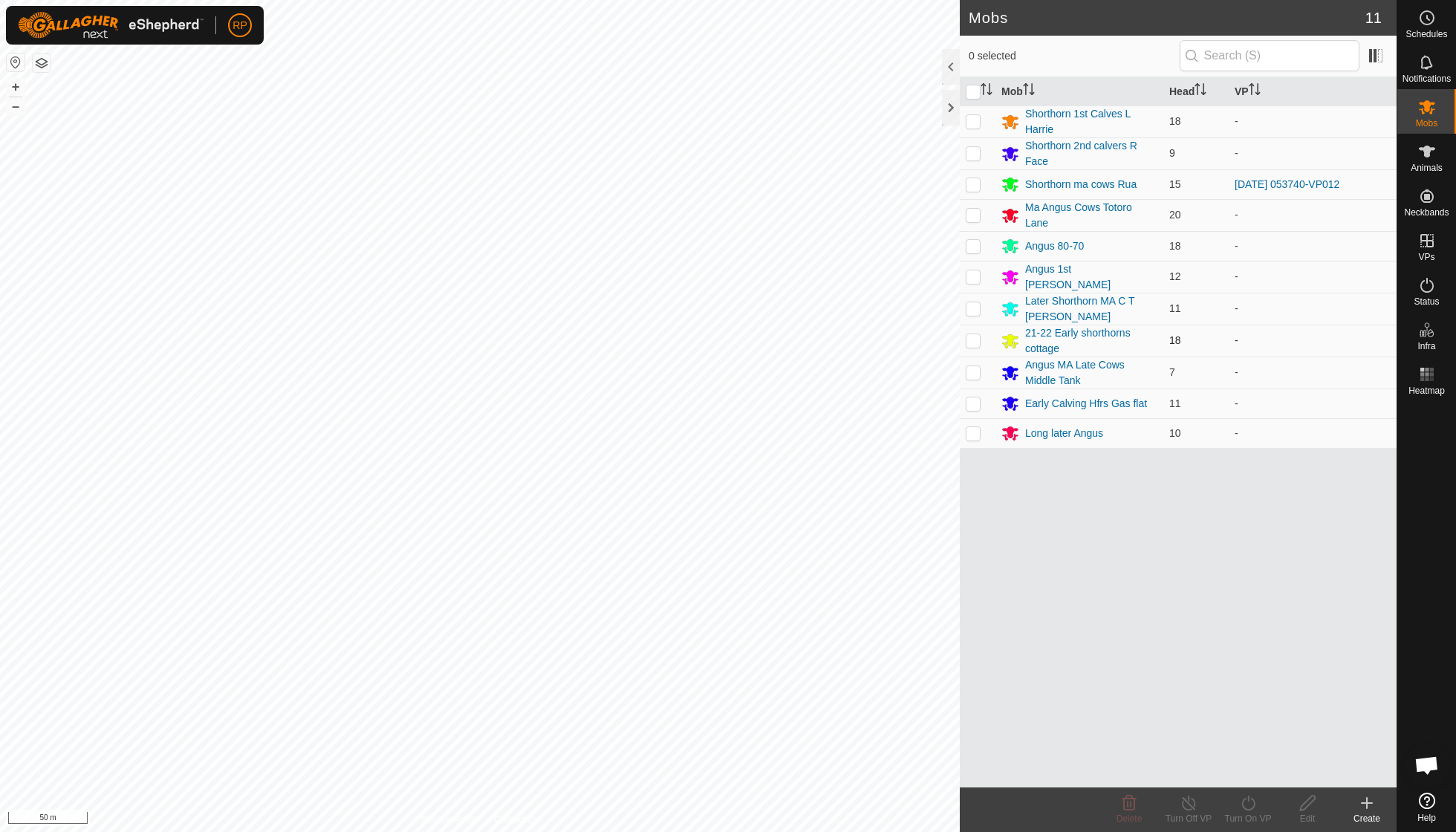
click at [975, 338] on p-checkbox at bounding box center [973, 341] width 15 height 12
checkbox input "true"
click at [1251, 809] on icon at bounding box center [1247, 803] width 13 height 15
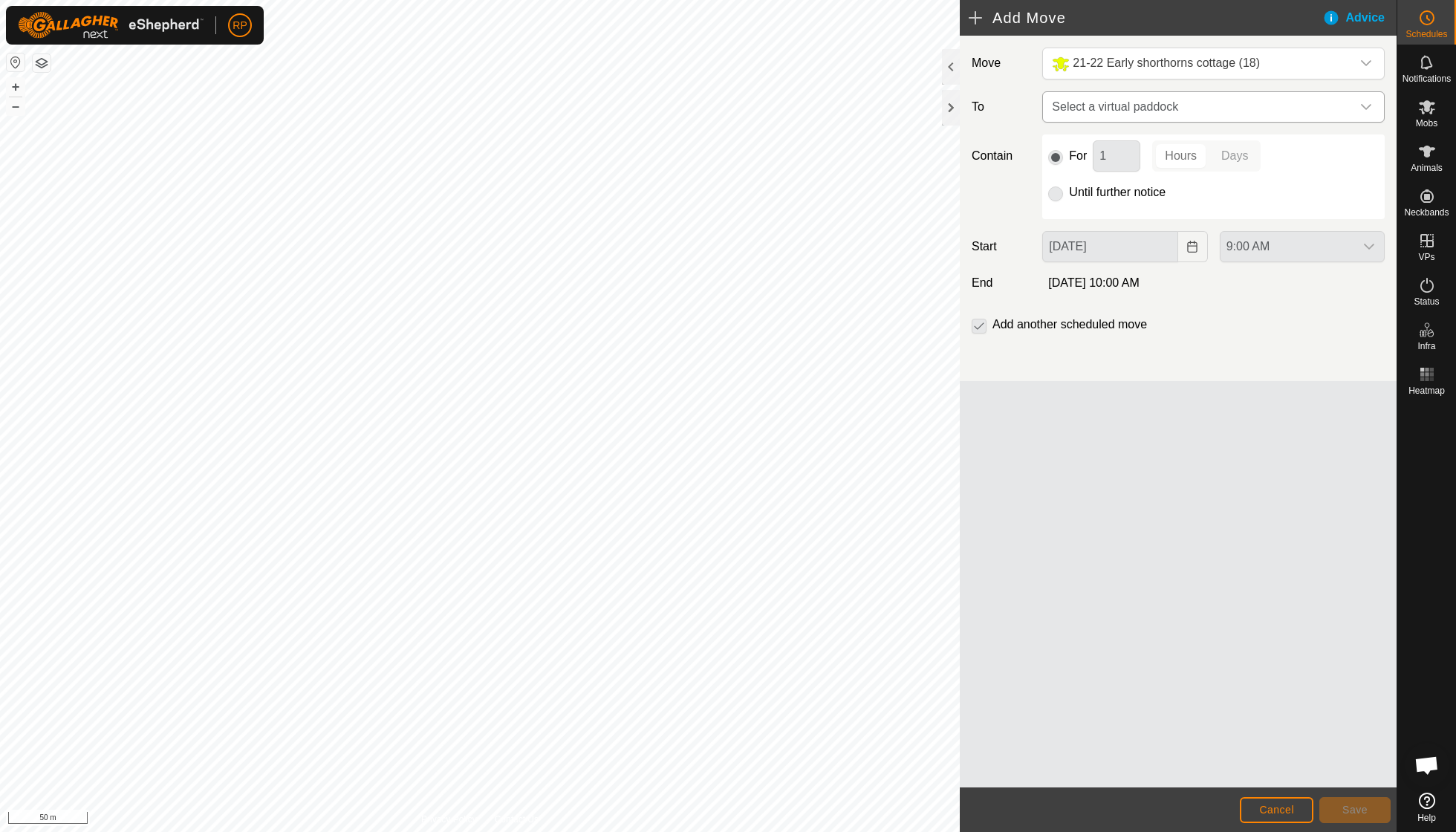
click at [1367, 107] on icon "dropdown trigger" at bounding box center [1366, 107] width 12 height 12
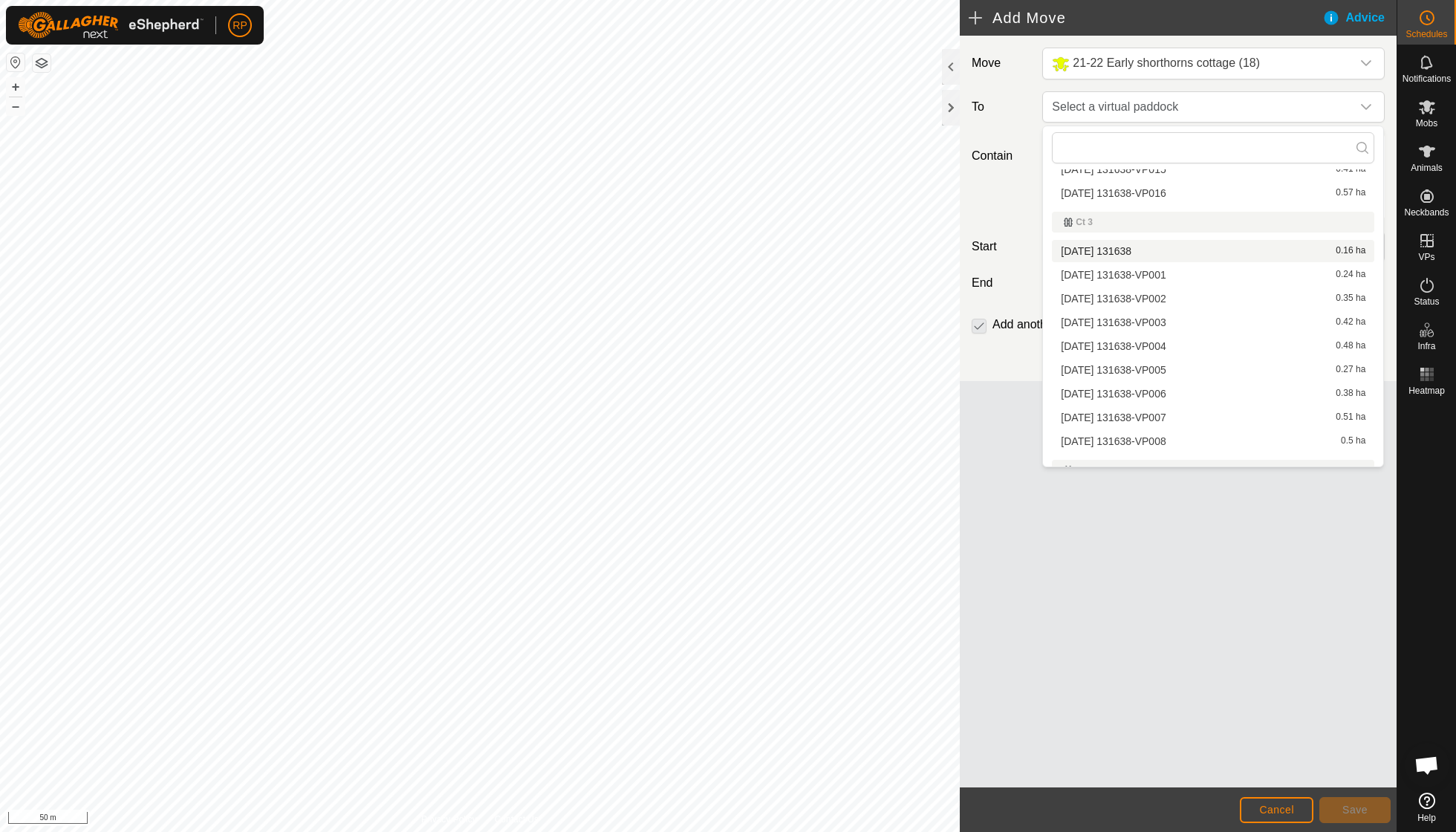
scroll to position [1285, 0]
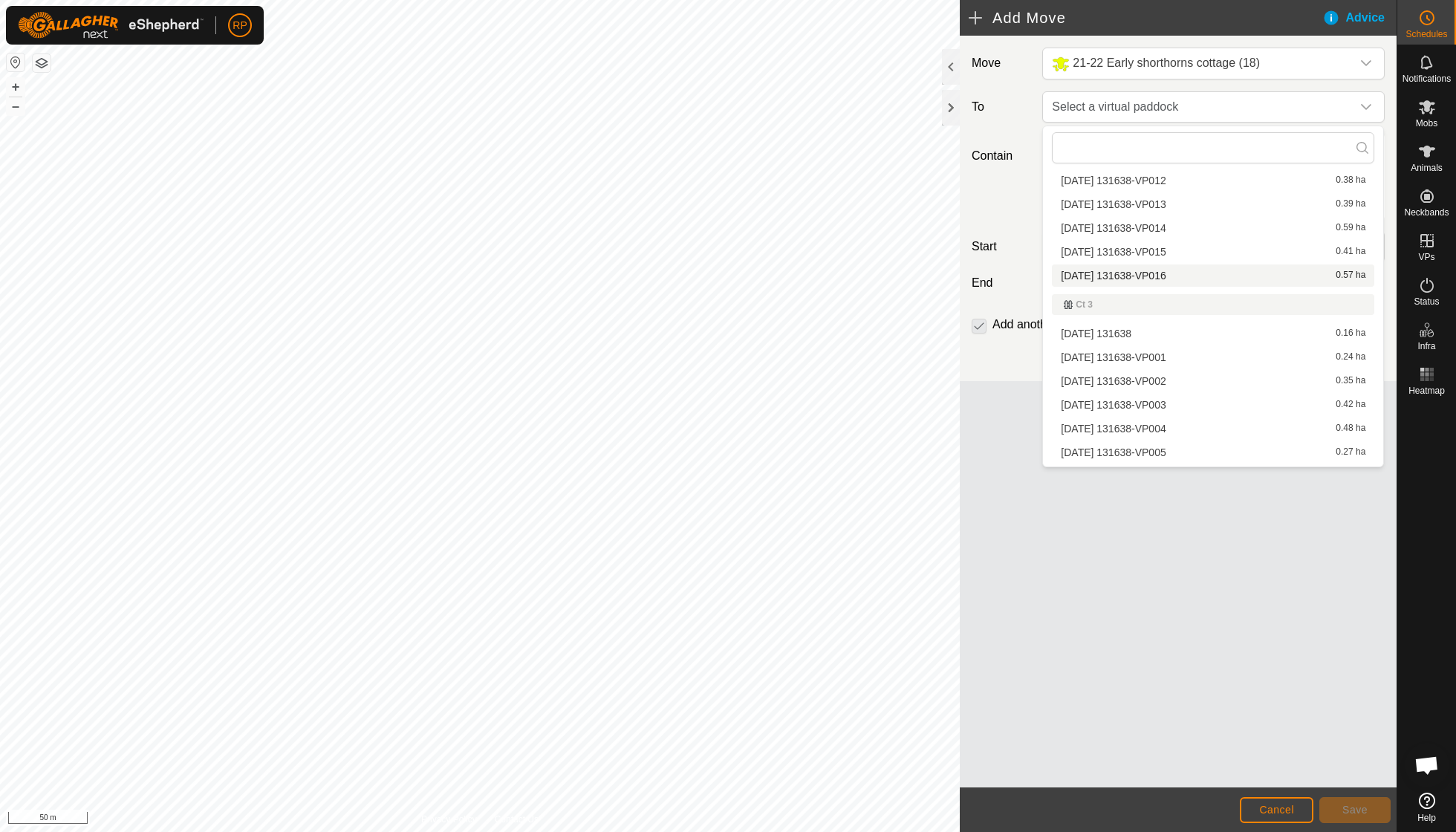
click at [1151, 265] on li "[DATE] 131638-VP016 0.57 ha" at bounding box center [1213, 276] width 323 height 22
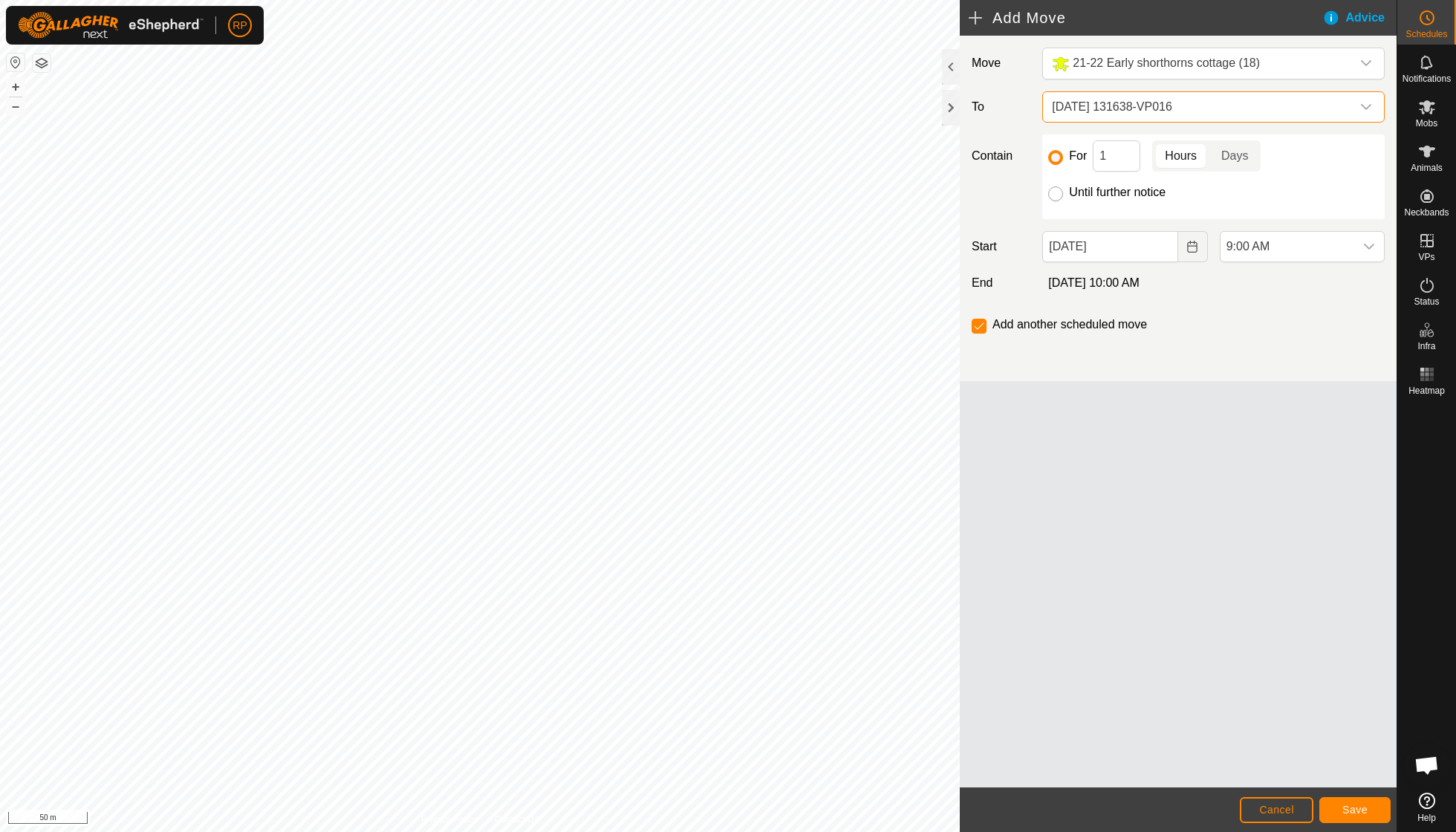
click at [1053, 197] on input "Until further notice" at bounding box center [1056, 194] width 15 height 15
radio input "true"
checkbox input "false"
click at [1359, 807] on span "Save" at bounding box center [1355, 810] width 25 height 12
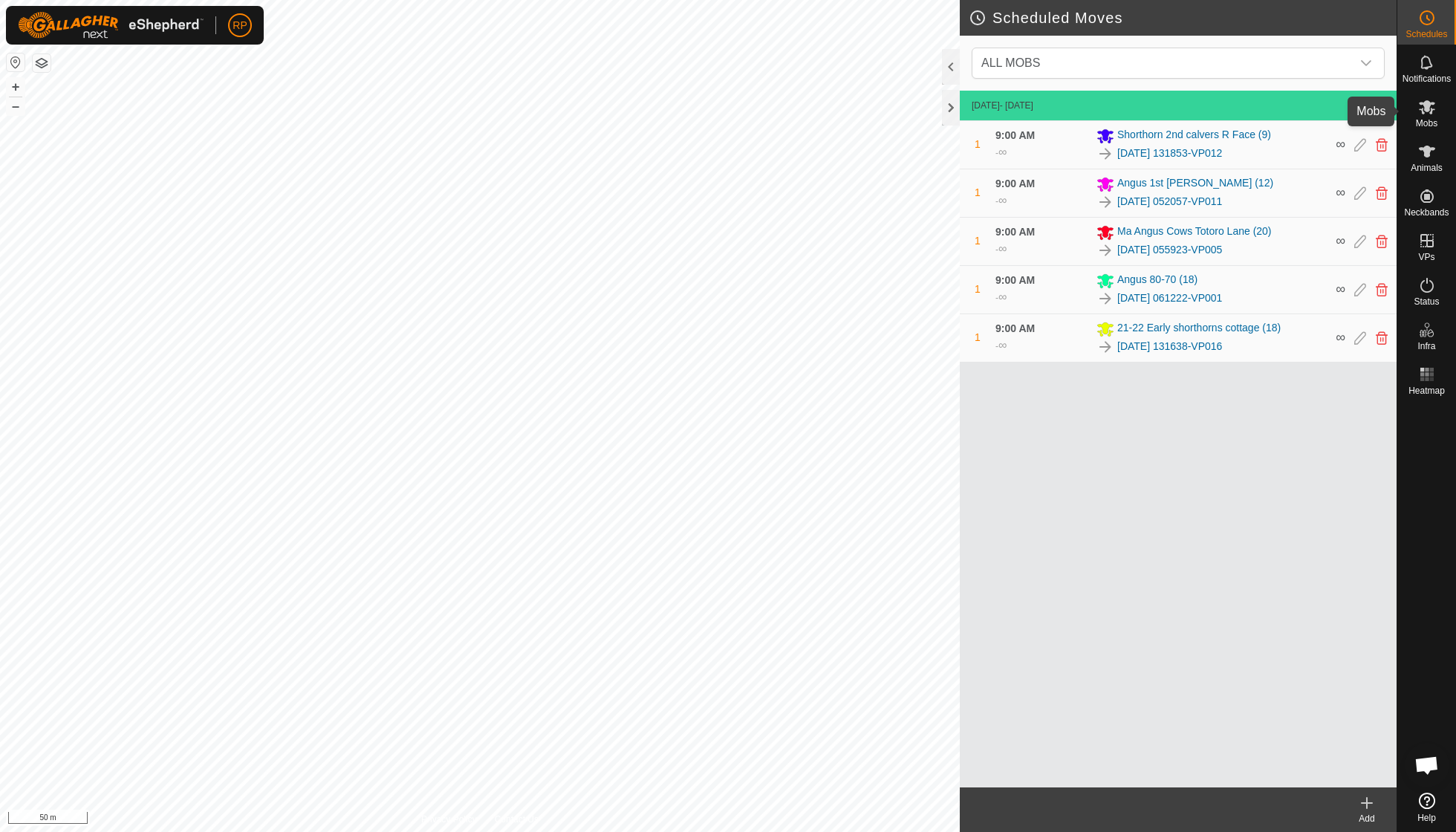
click at [1422, 107] on icon at bounding box center [1427, 107] width 18 height 18
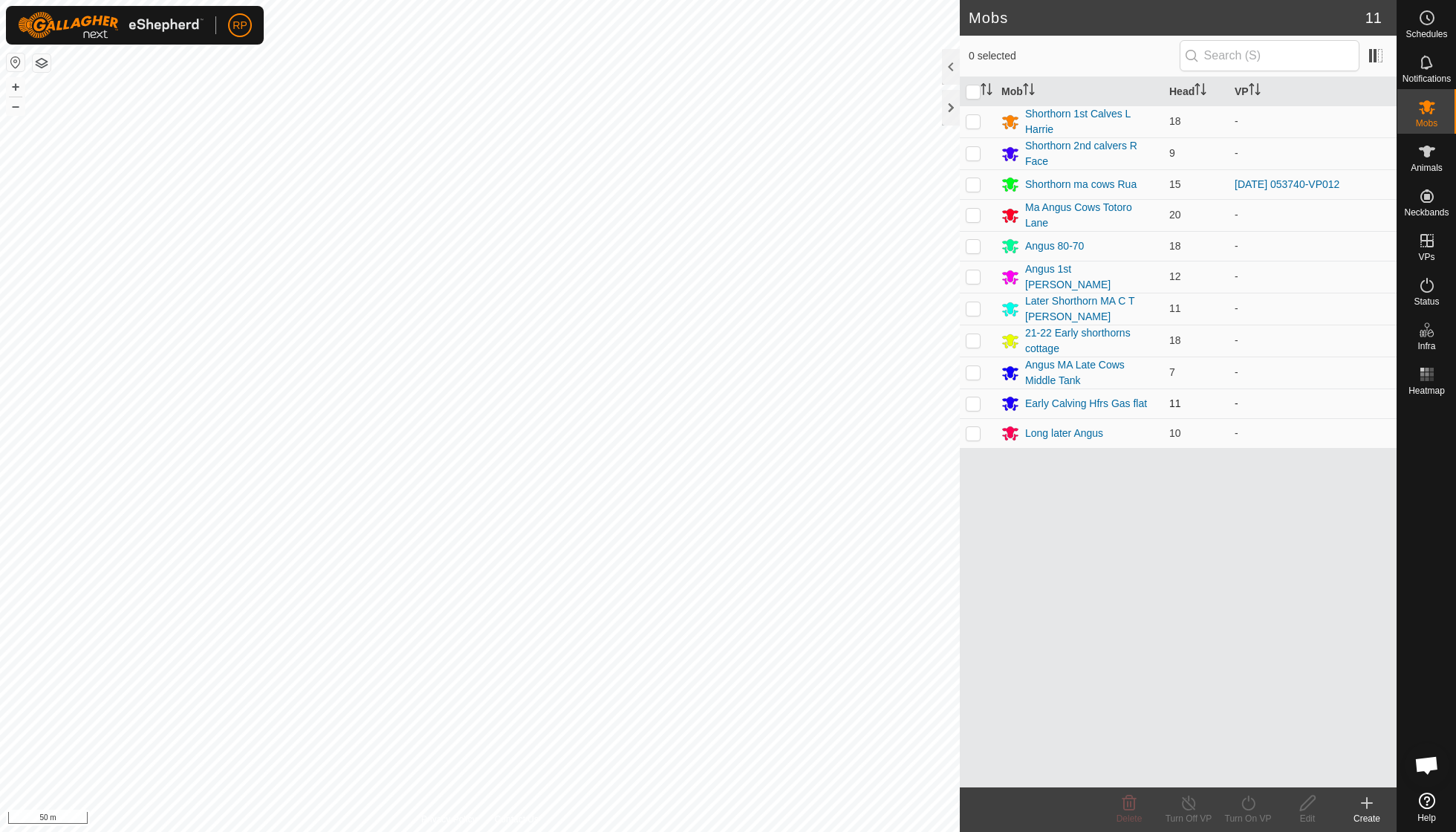
click at [974, 398] on p-checkbox at bounding box center [973, 404] width 15 height 12
checkbox input "true"
click at [1244, 804] on icon at bounding box center [1248, 803] width 19 height 18
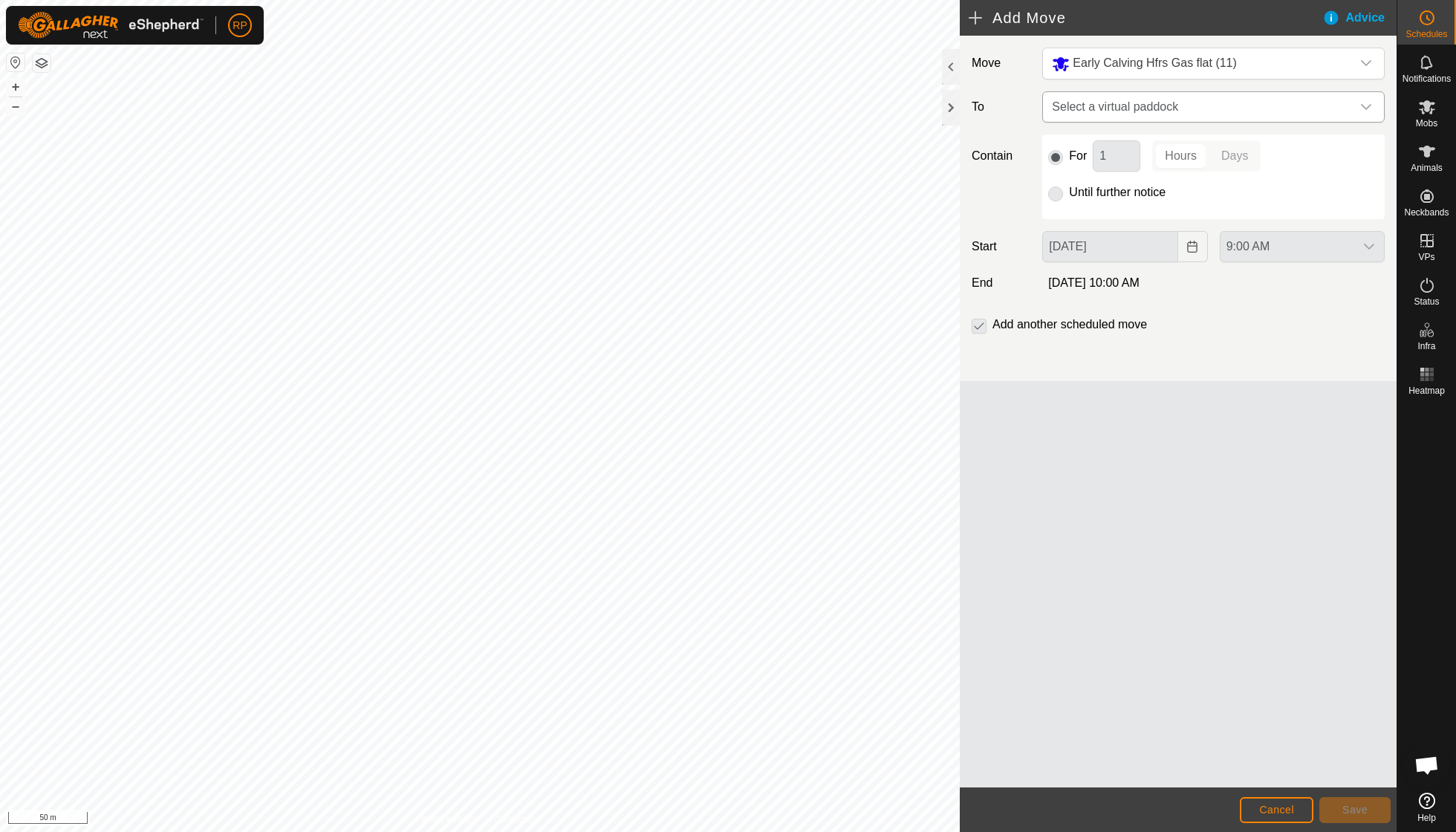
click at [1369, 105] on icon "dropdown trigger" at bounding box center [1366, 107] width 12 height 12
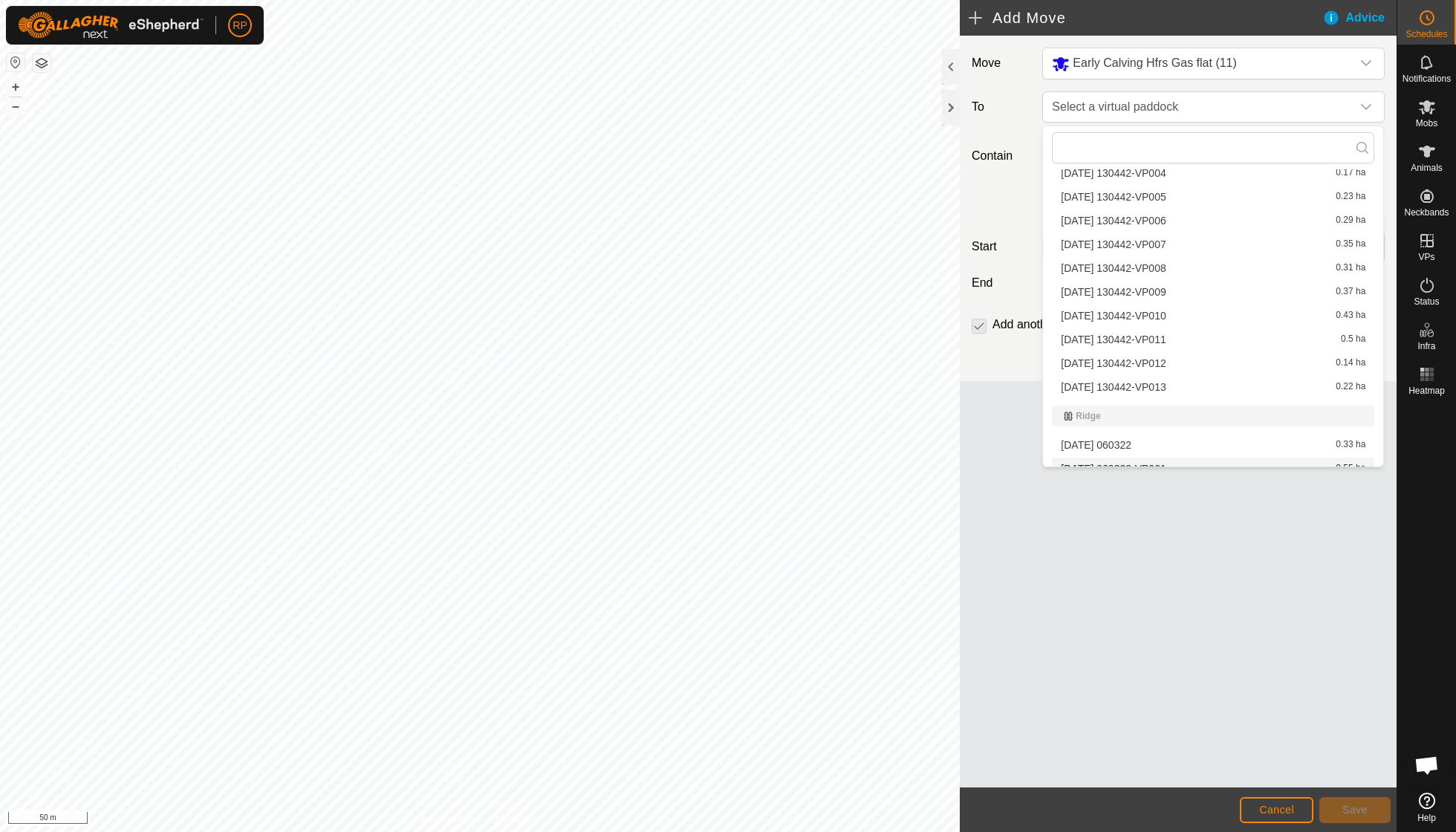
scroll to position [2795, 0]
click at [1157, 375] on li "[DATE] 130442-VP013 0.22 ha" at bounding box center [1213, 386] width 323 height 22
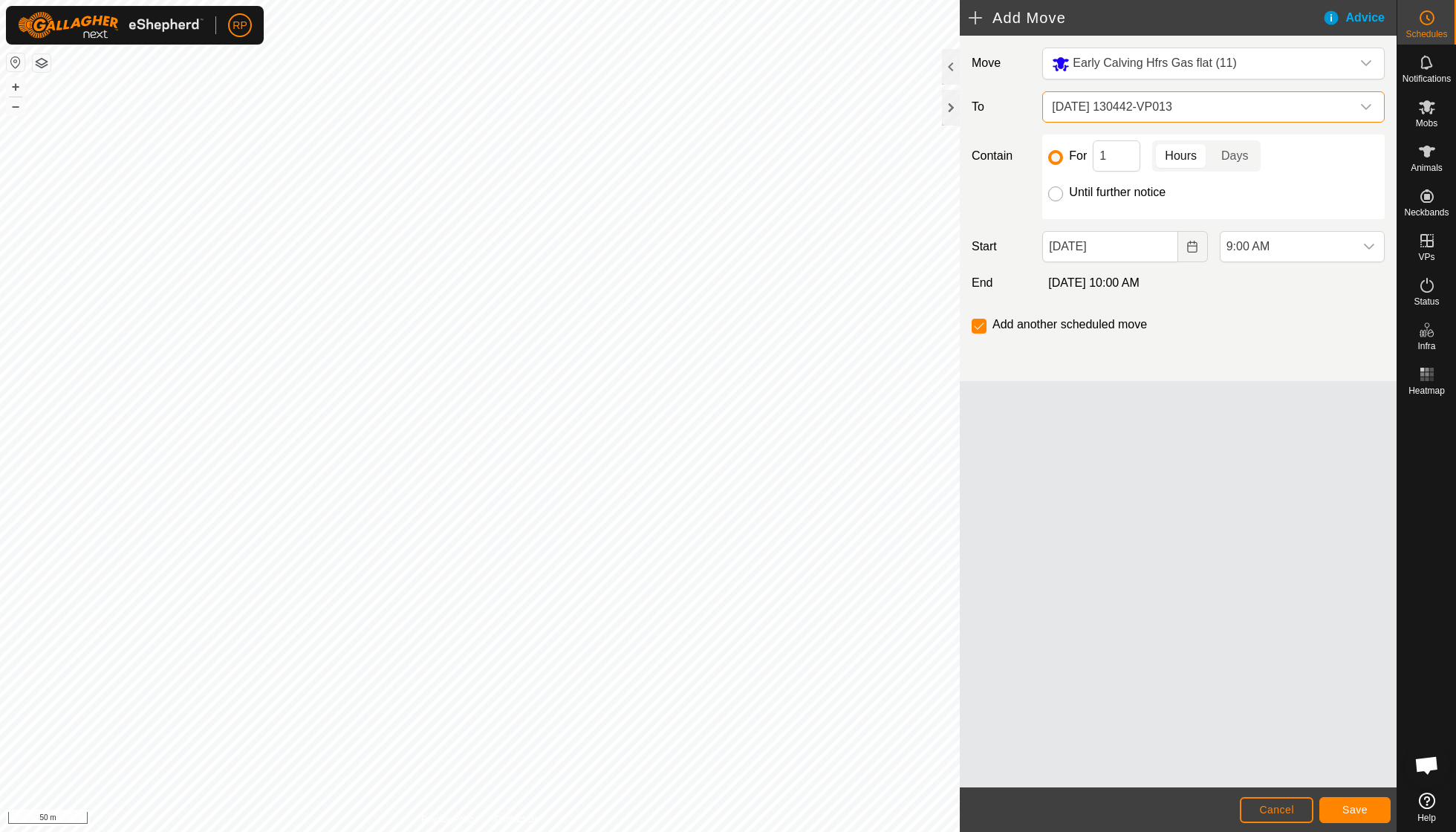
click at [1054, 193] on input "Until further notice" at bounding box center [1056, 194] width 15 height 15
radio input "true"
checkbox input "false"
click at [1349, 810] on span "Save" at bounding box center [1355, 810] width 25 height 12
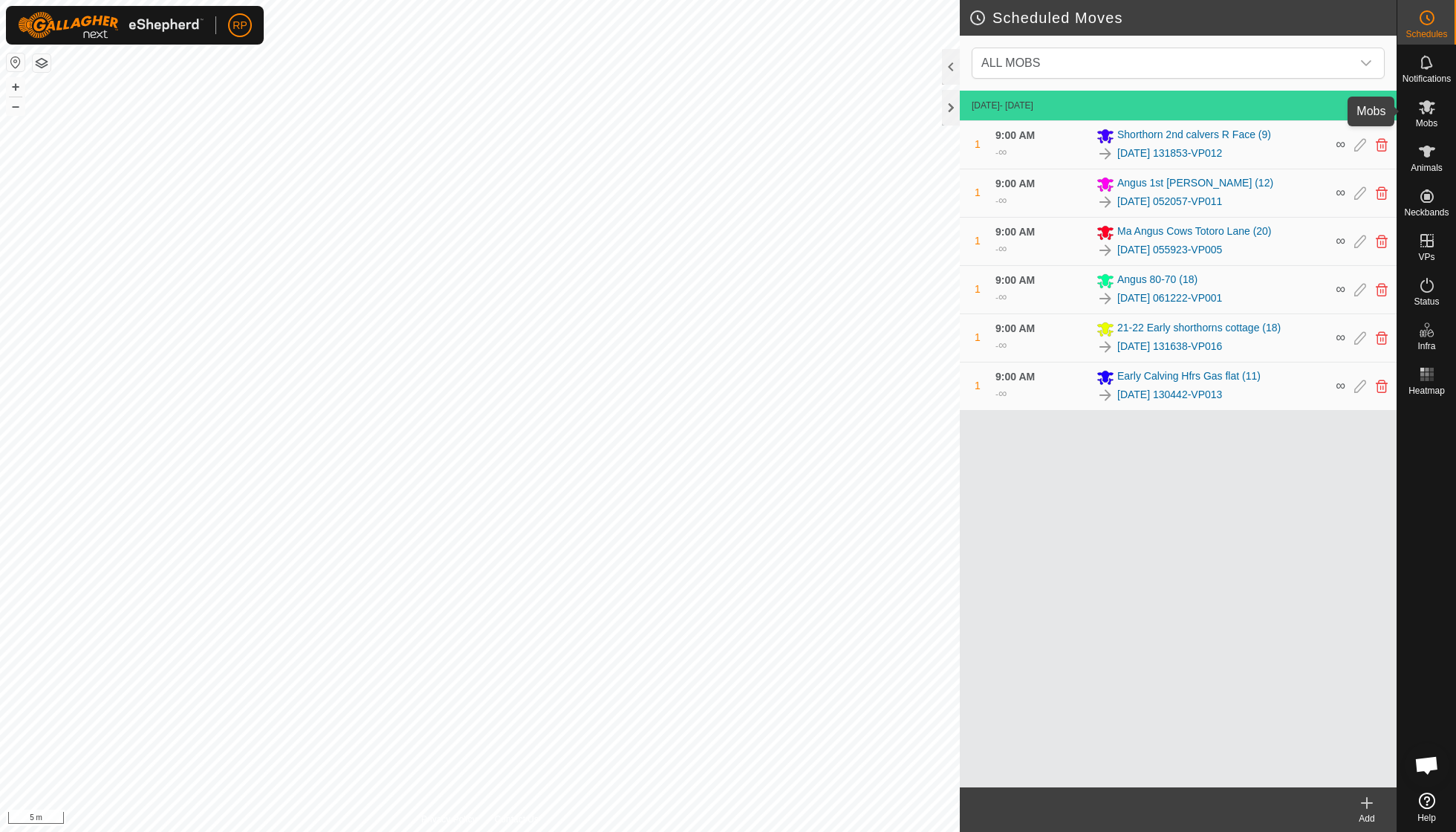
click at [1433, 113] on icon at bounding box center [1427, 107] width 18 height 18
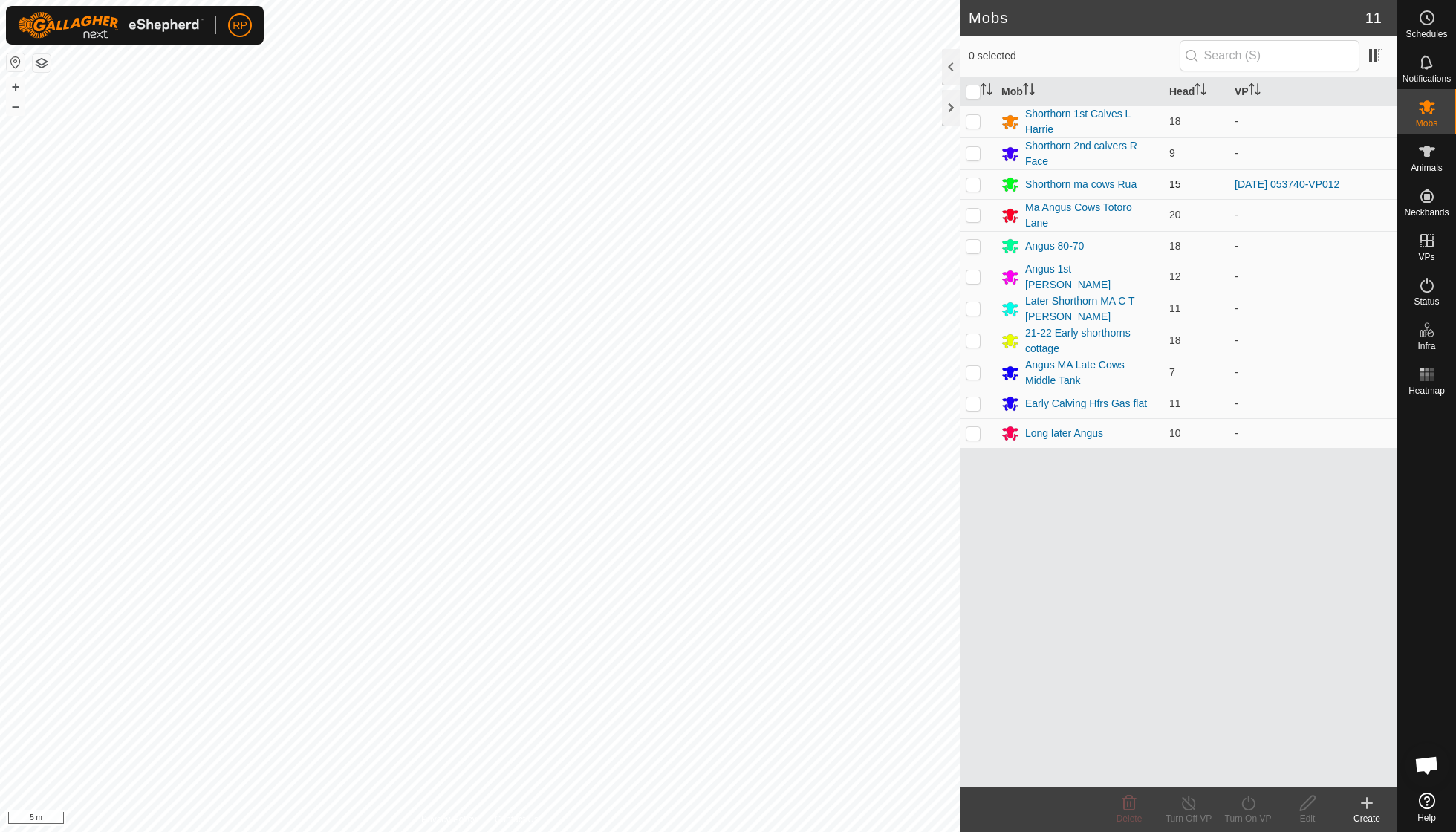
click at [975, 179] on p-checkbox at bounding box center [973, 185] width 15 height 12
checkbox input "true"
click at [1247, 807] on icon at bounding box center [1248, 803] width 19 height 18
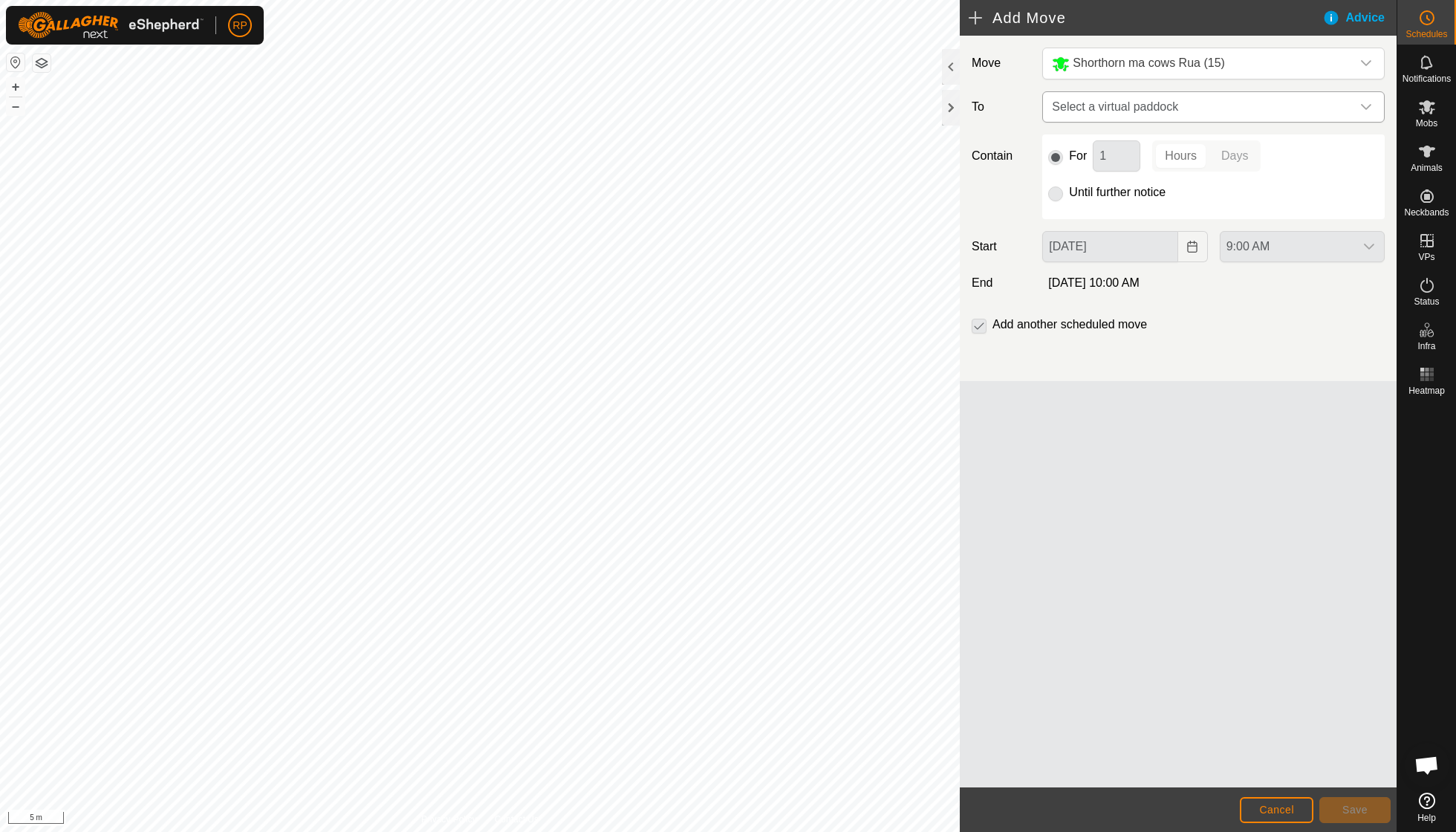
click at [1366, 102] on icon "dropdown trigger" at bounding box center [1366, 107] width 12 height 12
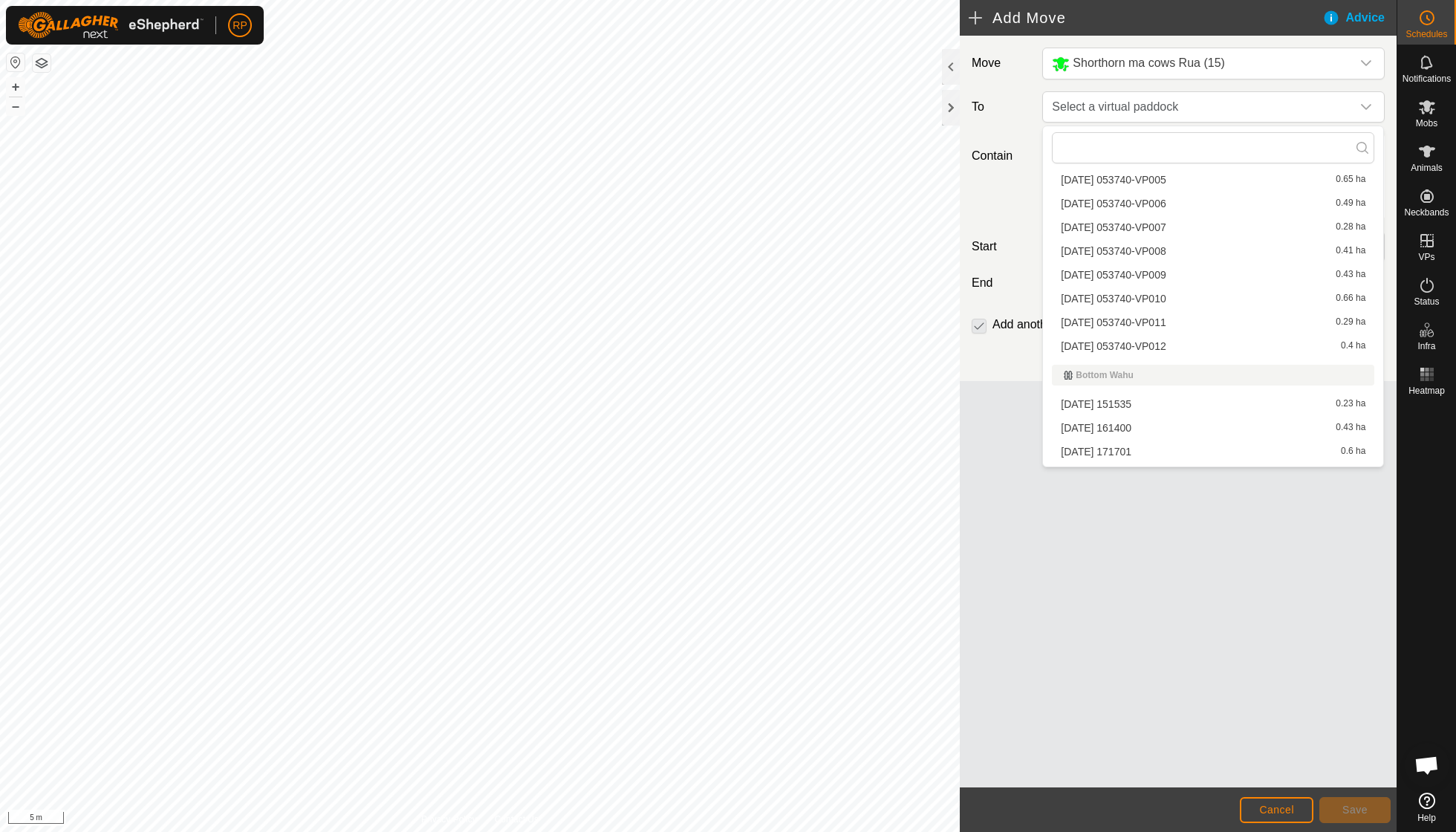
scroll to position [497, 0]
click at [1151, 333] on li "[DATE] 053740-VP012 0.4 ha" at bounding box center [1213, 344] width 323 height 22
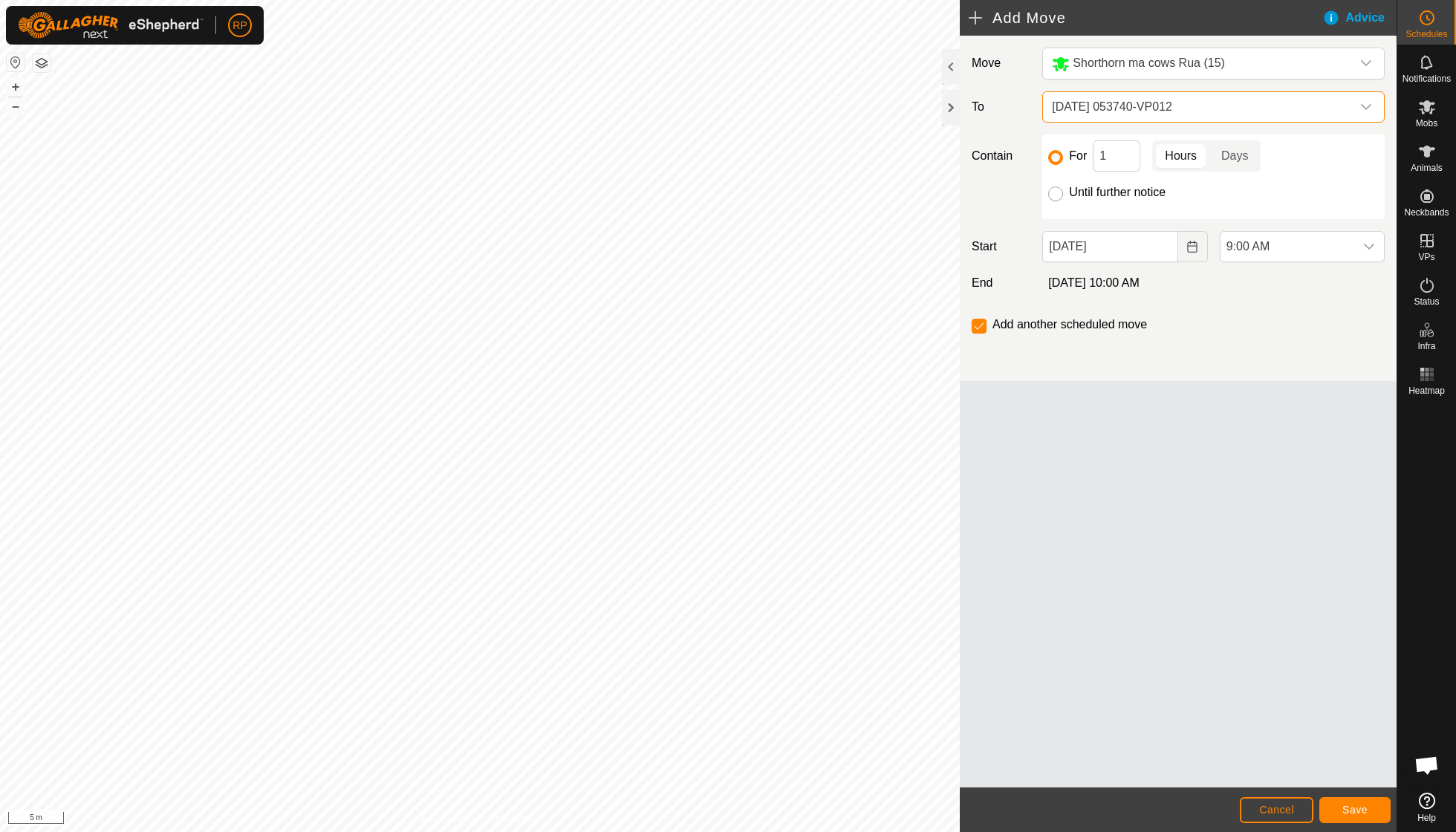
click at [1053, 197] on input "Until further notice" at bounding box center [1056, 194] width 15 height 15
radio input "true"
checkbox input "false"
click at [1353, 810] on span "Save" at bounding box center [1355, 810] width 25 height 12
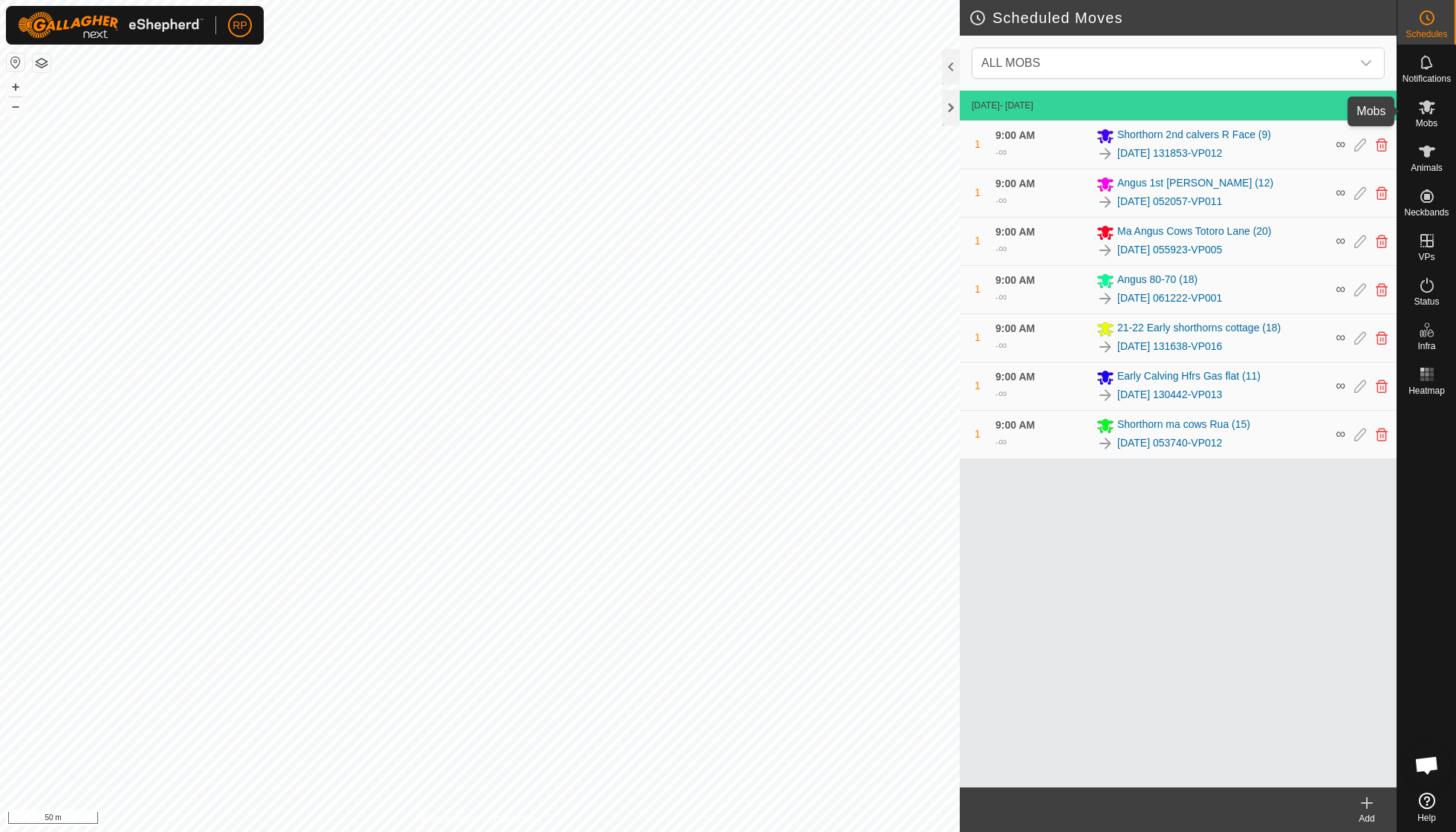
click at [1424, 110] on icon at bounding box center [1427, 107] width 18 height 18
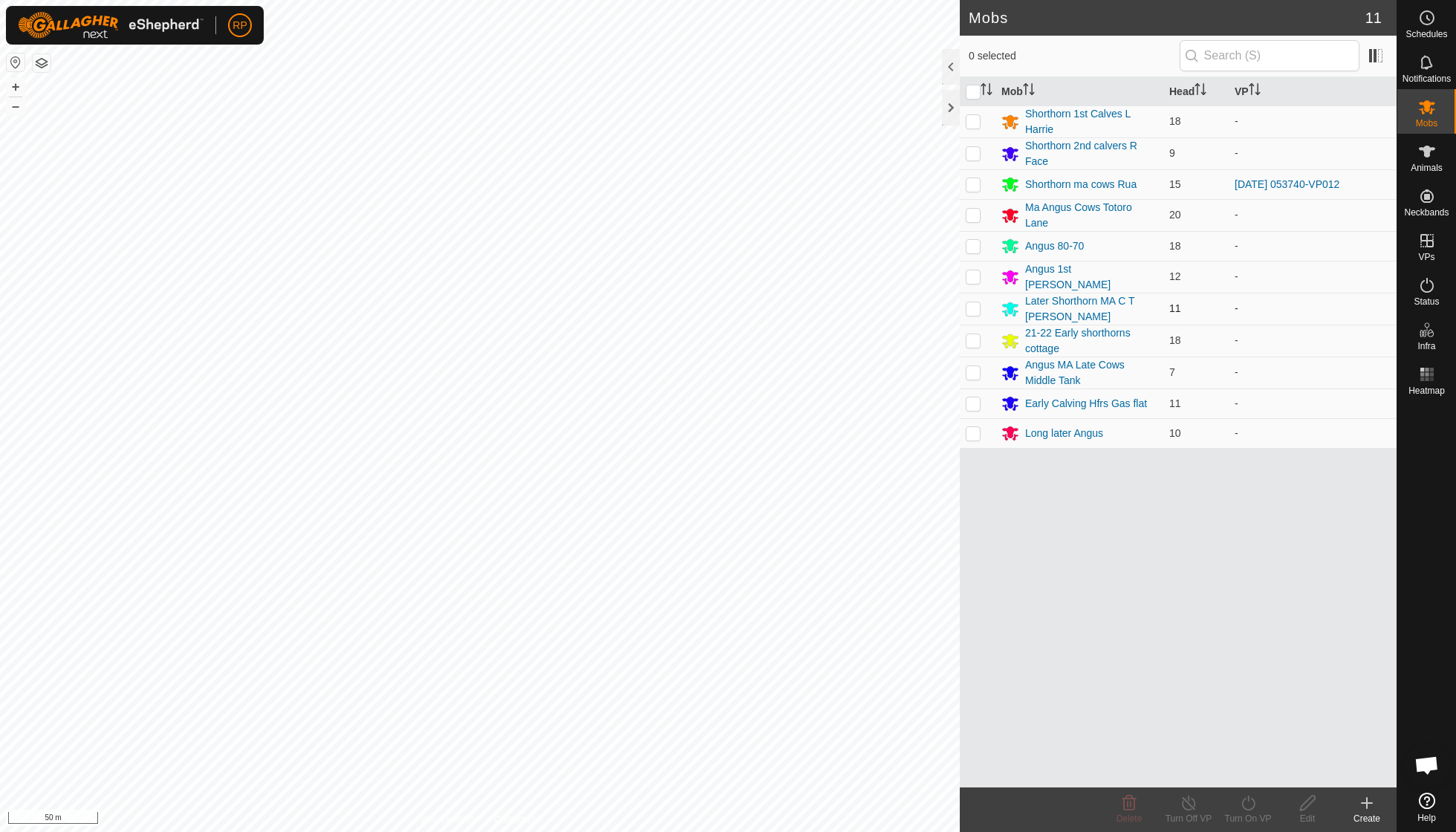
click at [971, 303] on p-checkbox at bounding box center [973, 309] width 15 height 12
checkbox input "true"
click at [1248, 800] on icon at bounding box center [1247, 803] width 13 height 15
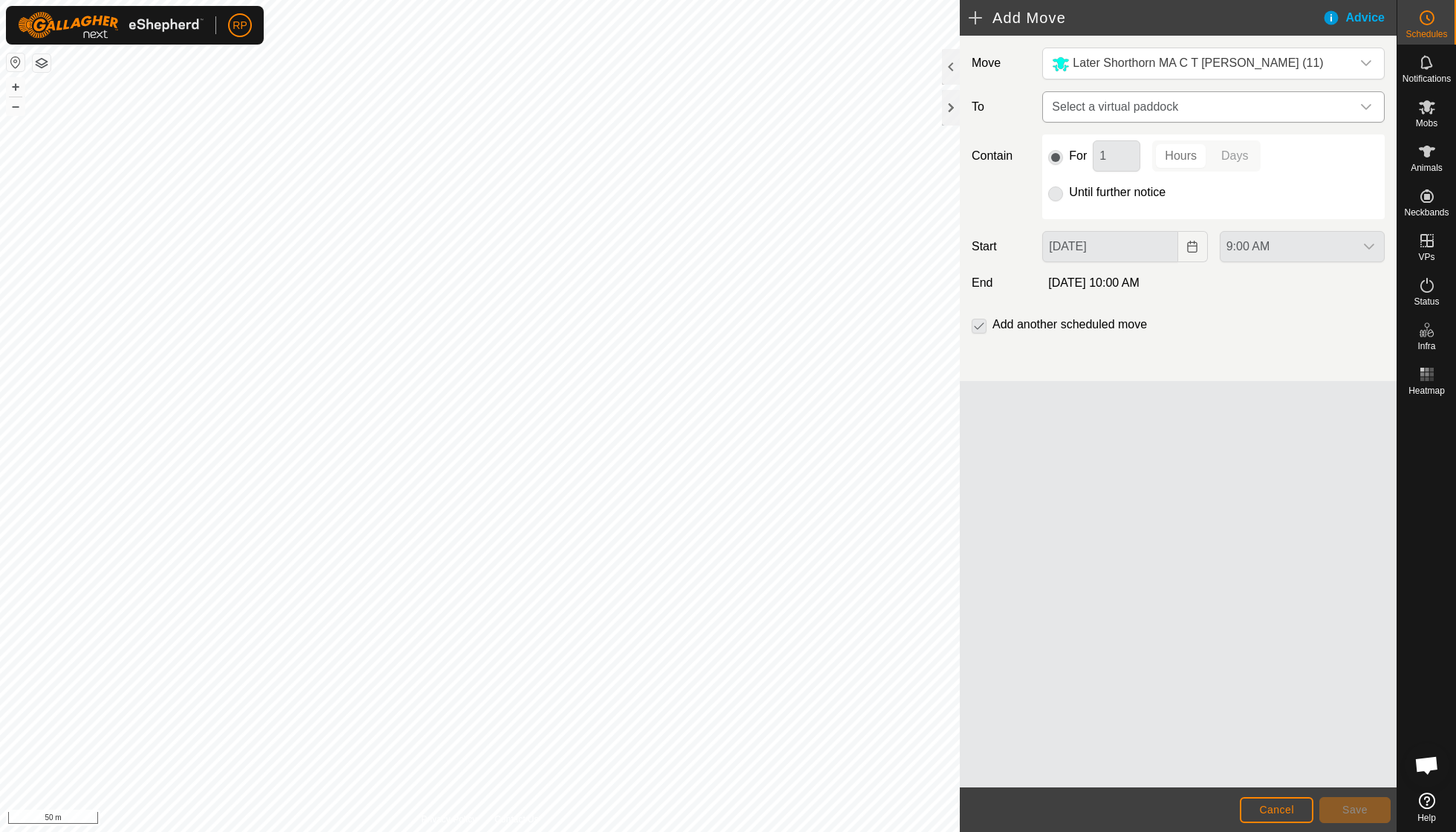
click at [1377, 102] on div "dropdown trigger" at bounding box center [1366, 107] width 30 height 30
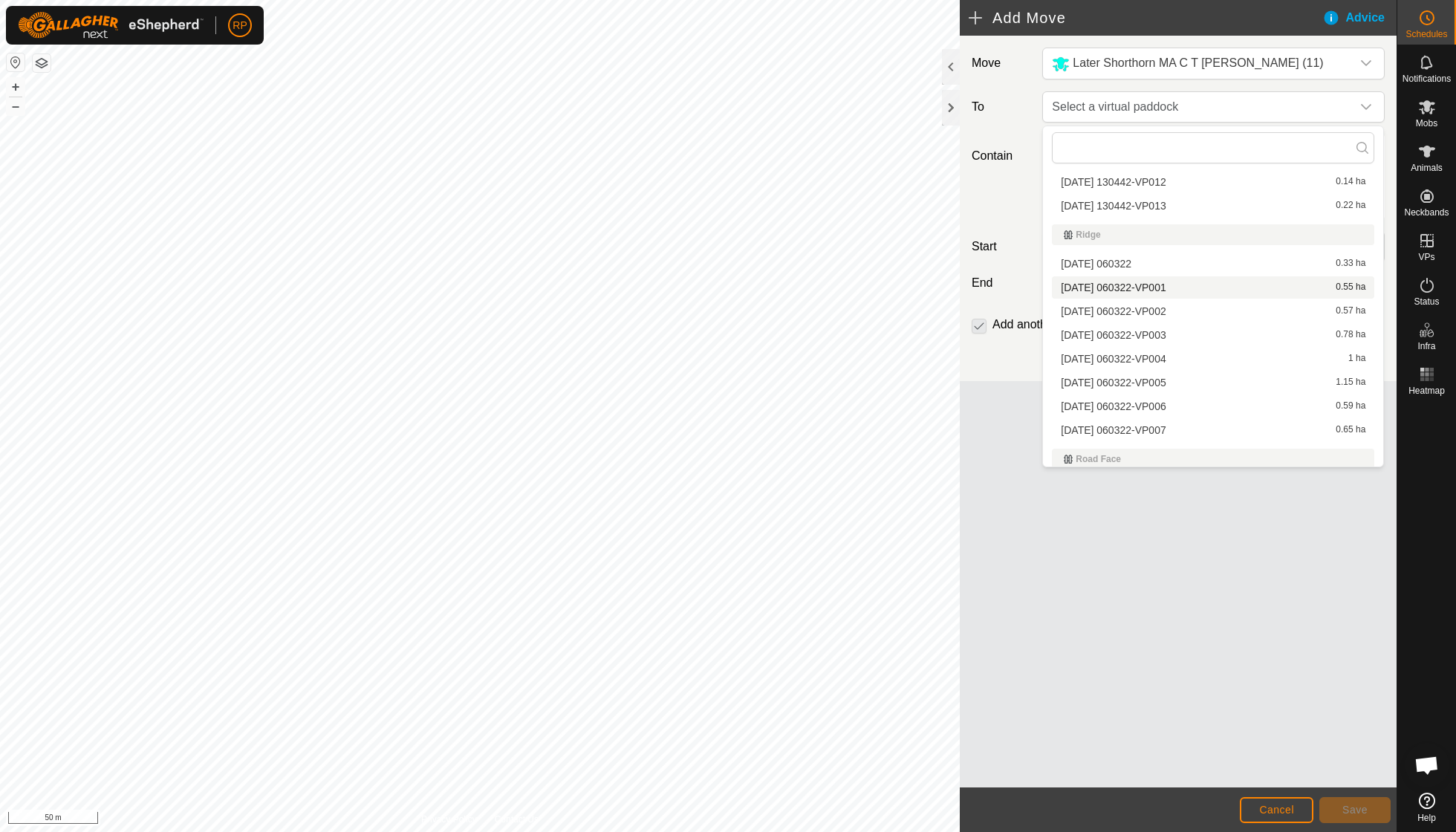
scroll to position [2979, 0]
click at [1168, 414] on li "[DATE] 060322-VP007 0.65 ha" at bounding box center [1213, 424] width 323 height 22
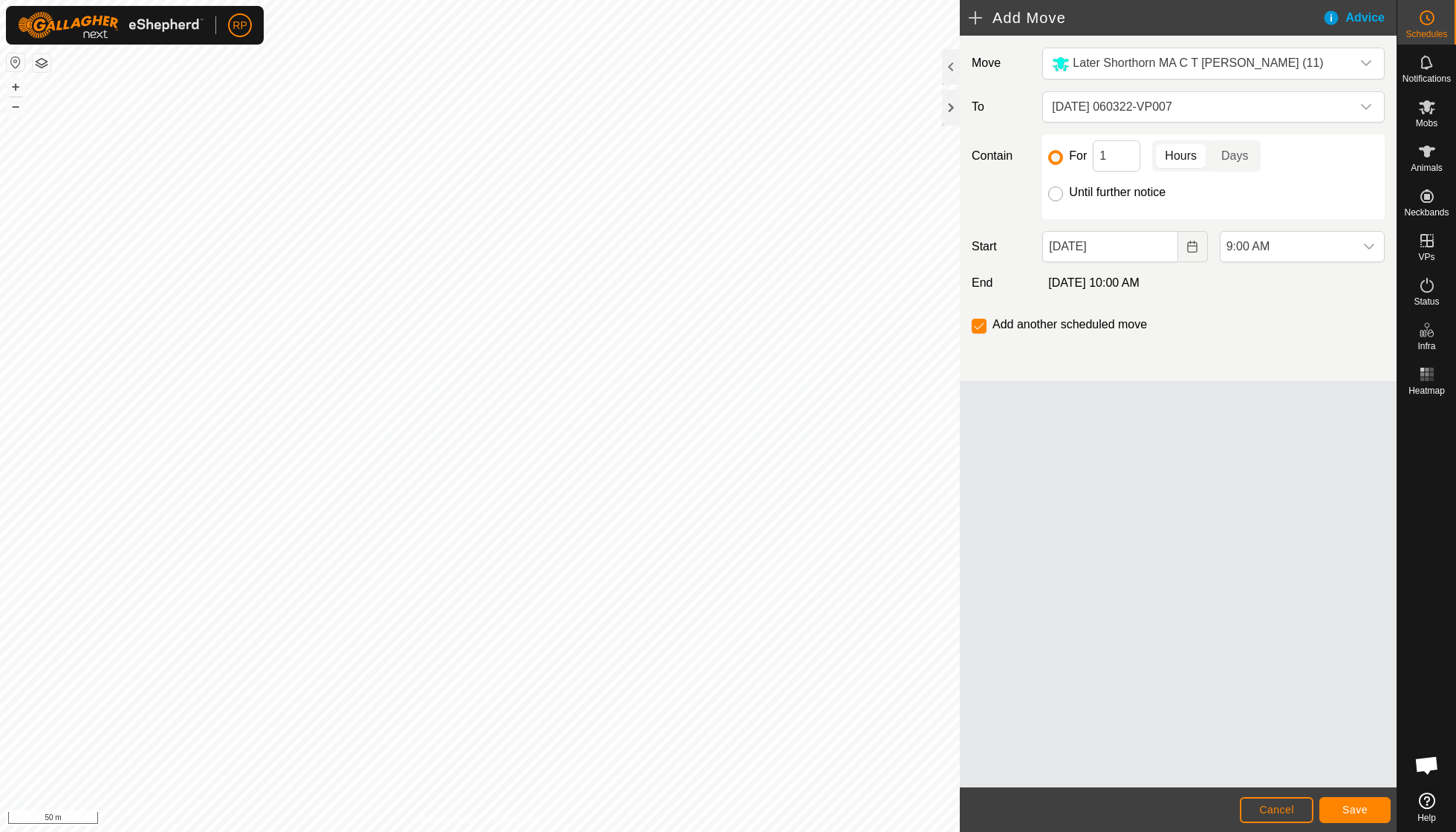
click at [1056, 199] on input "Until further notice" at bounding box center [1056, 194] width 15 height 15
radio input "true"
checkbox input "false"
click at [1347, 806] on span "Save" at bounding box center [1355, 810] width 25 height 12
